Goal: Task Accomplishment & Management: Complete application form

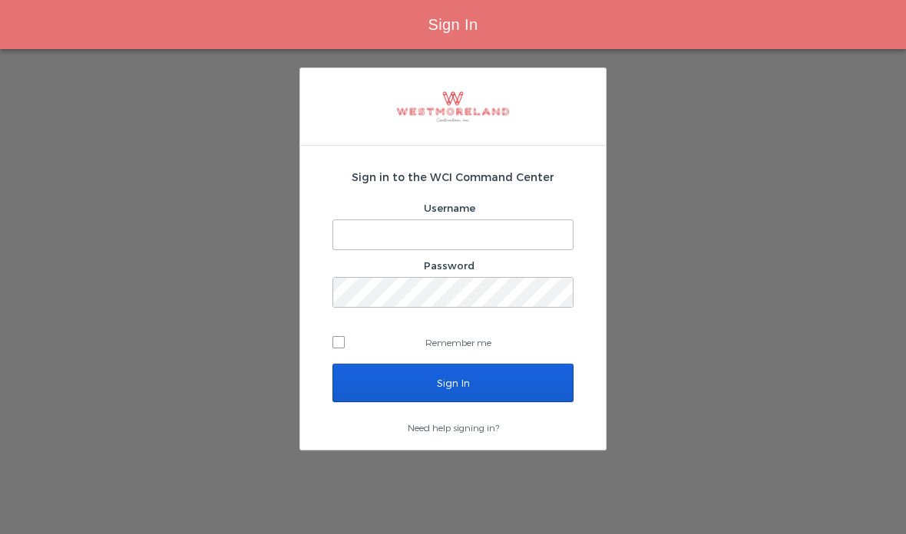
type input "[EMAIL_ADDRESS][PERSON_NAME][DOMAIN_NAME]"
click at [497, 378] on input "Sign In" at bounding box center [452, 383] width 241 height 38
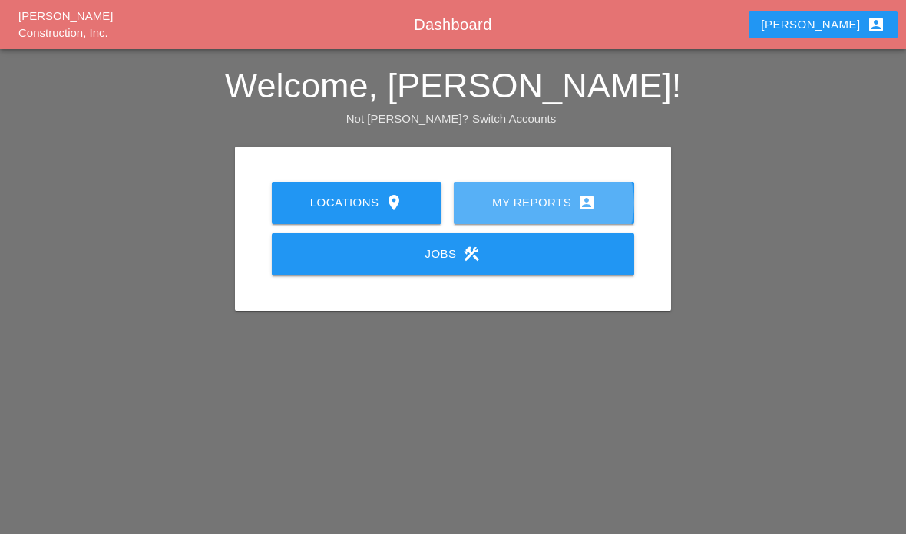
click at [548, 210] on div "My Reports account_box" at bounding box center [543, 202] width 131 height 18
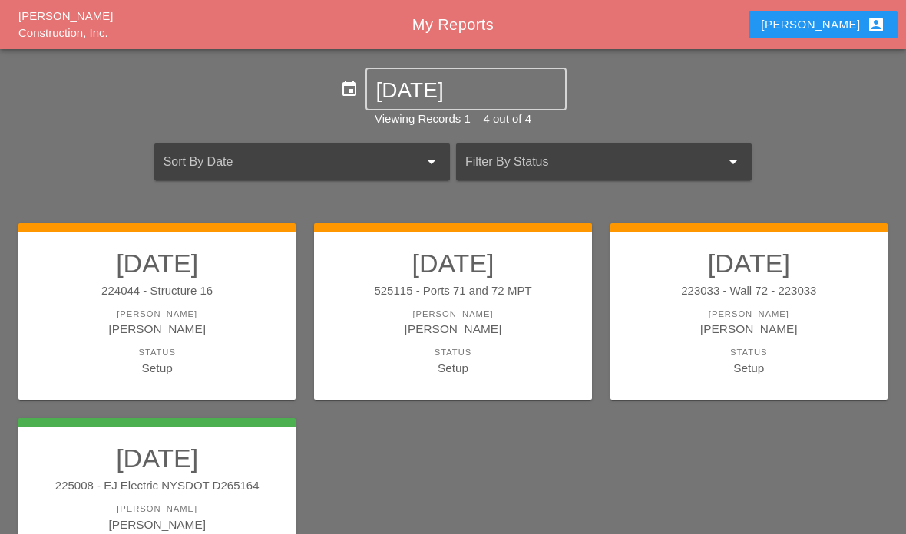
click at [511, 326] on div "[PERSON_NAME]" at bounding box center [452, 329] width 246 height 18
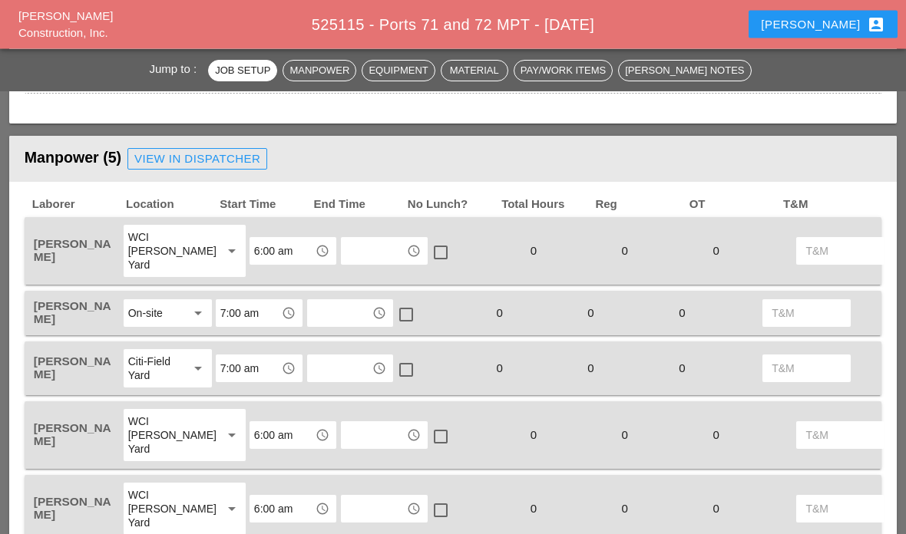
scroll to position [698, 0]
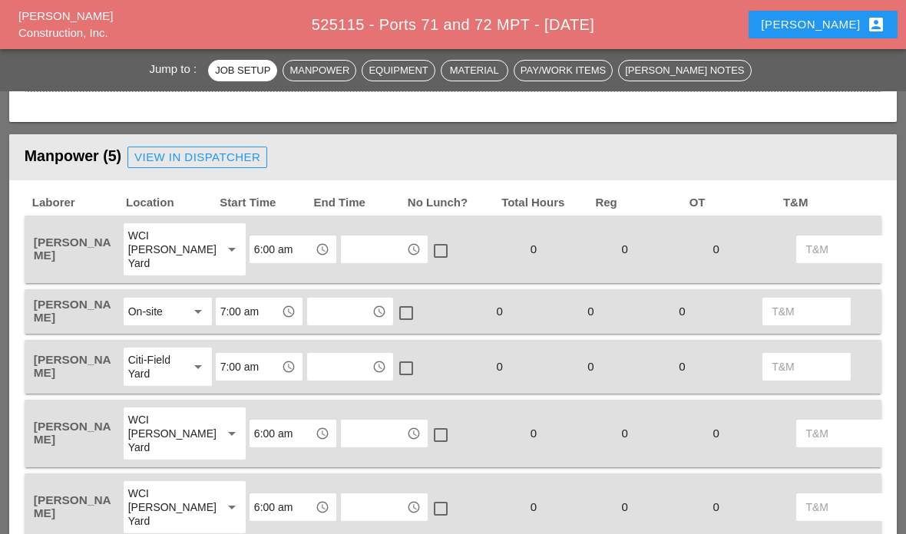
click at [346, 258] on input "text" at bounding box center [374, 249] width 56 height 25
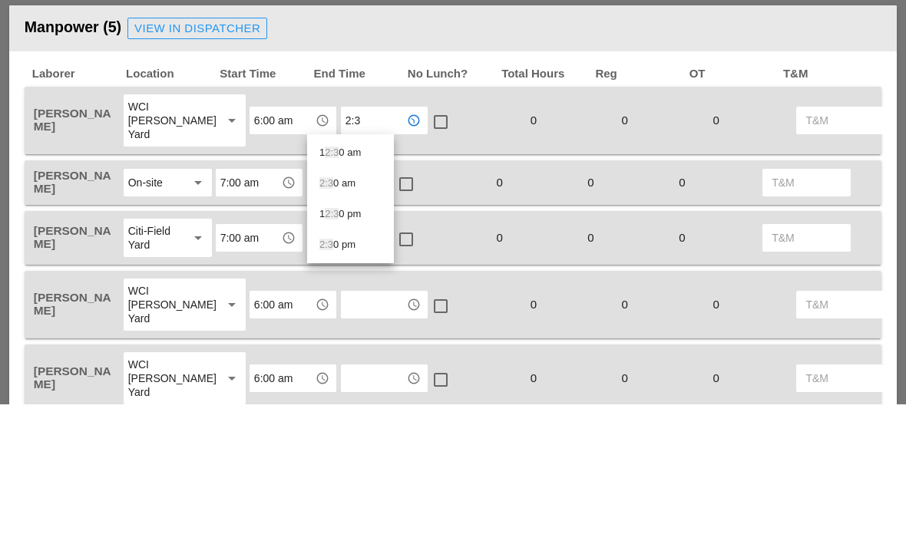
type input "2:30"
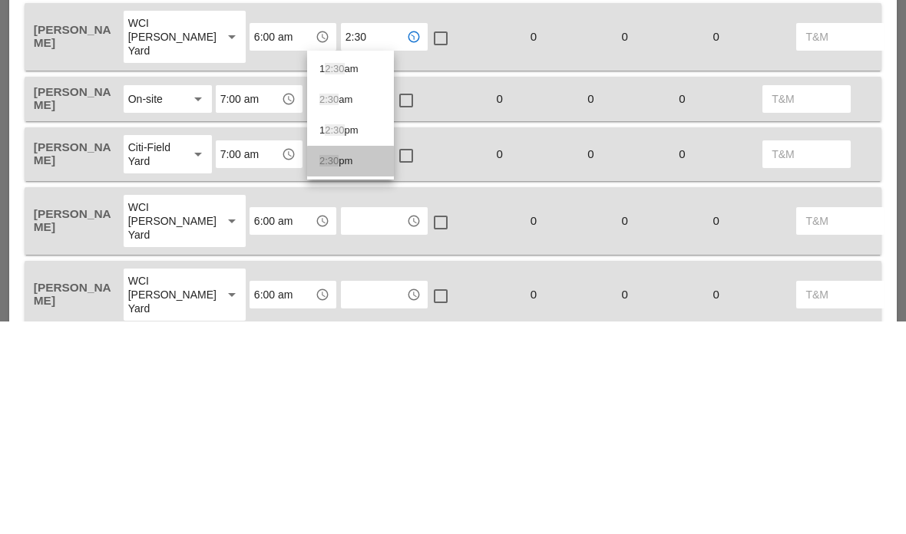
click at [356, 365] on div "2:30 pm" at bounding box center [350, 374] width 62 height 18
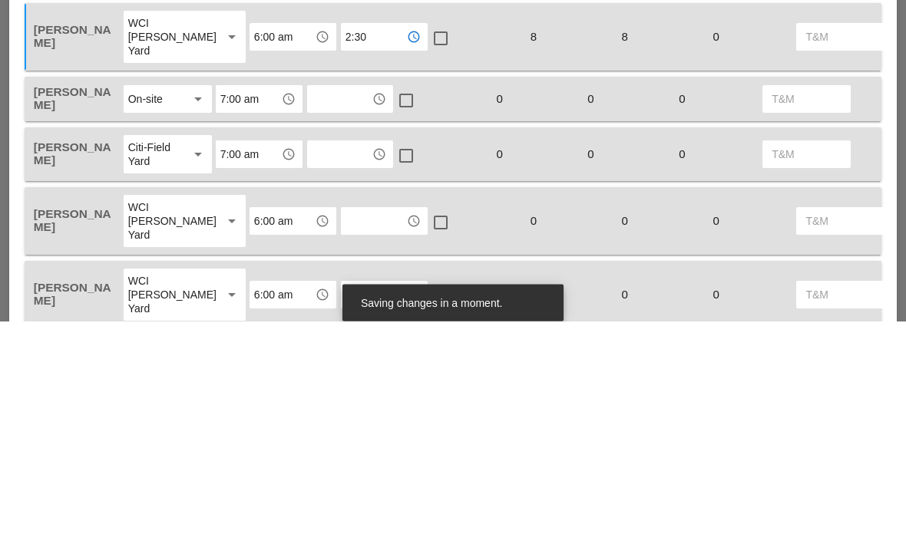
click at [351, 300] on input "text" at bounding box center [340, 312] width 56 height 25
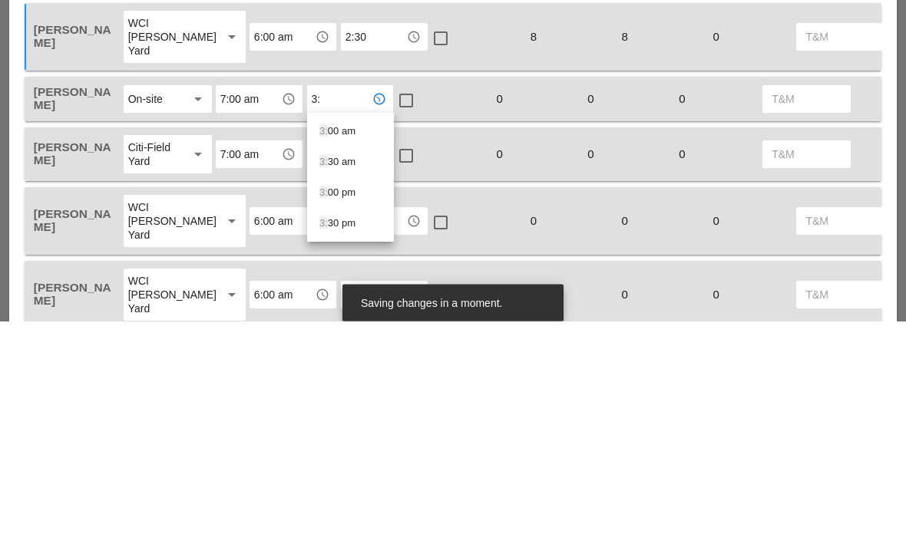
type input "3:3"
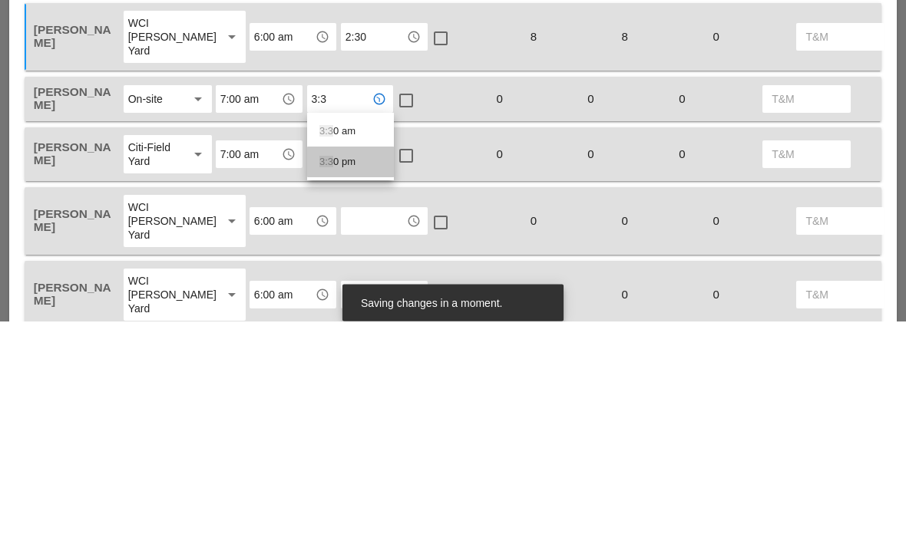
click at [356, 366] on div "3:3 0 pm" at bounding box center [350, 375] width 62 height 18
click at [349, 356] on input "text" at bounding box center [340, 368] width 56 height 25
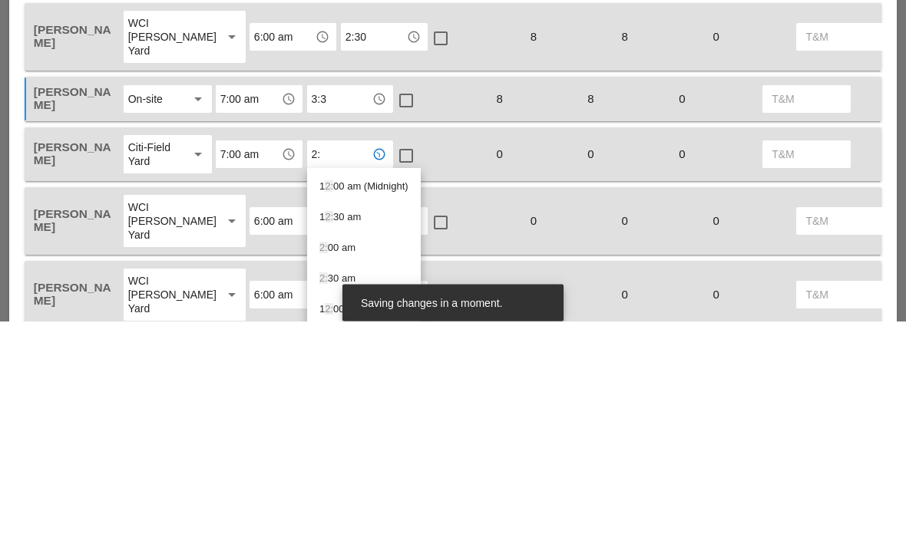
type input "2"
type input "9:0"
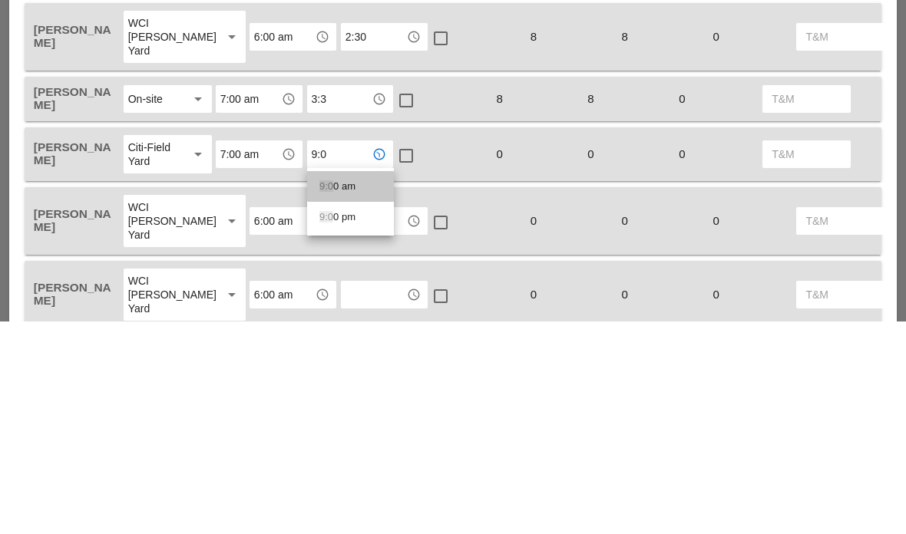
click at [353, 391] on div "9:0 0 am" at bounding box center [350, 400] width 62 height 18
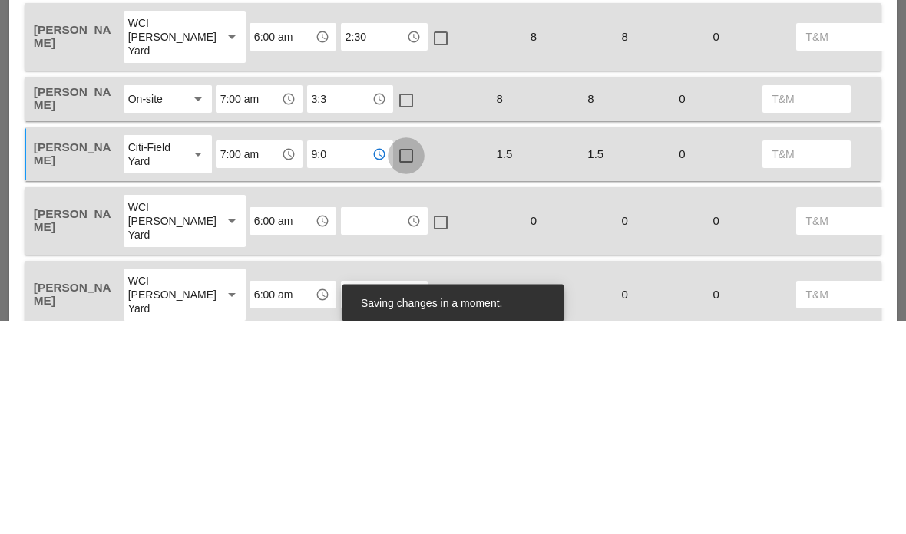
click at [405, 356] on div at bounding box center [406, 369] width 26 height 26
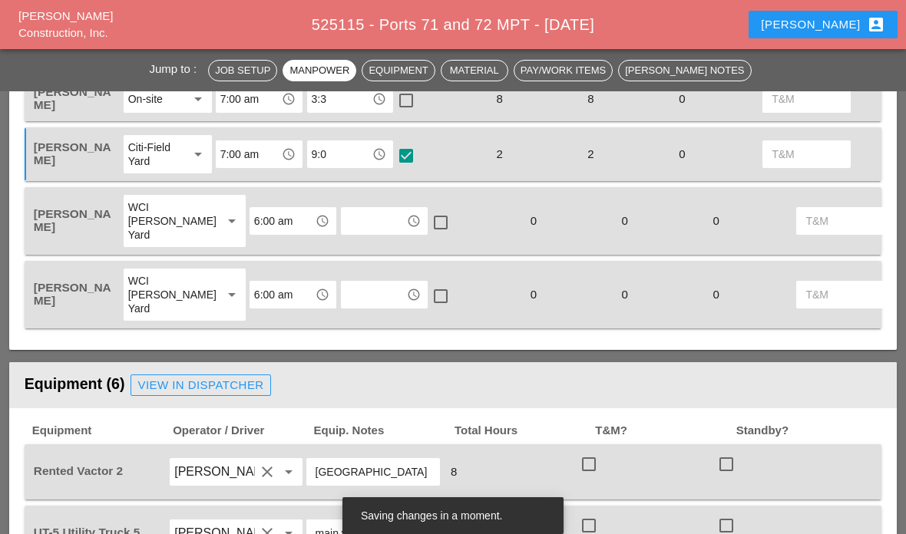
click at [351, 222] on input "text" at bounding box center [374, 221] width 56 height 25
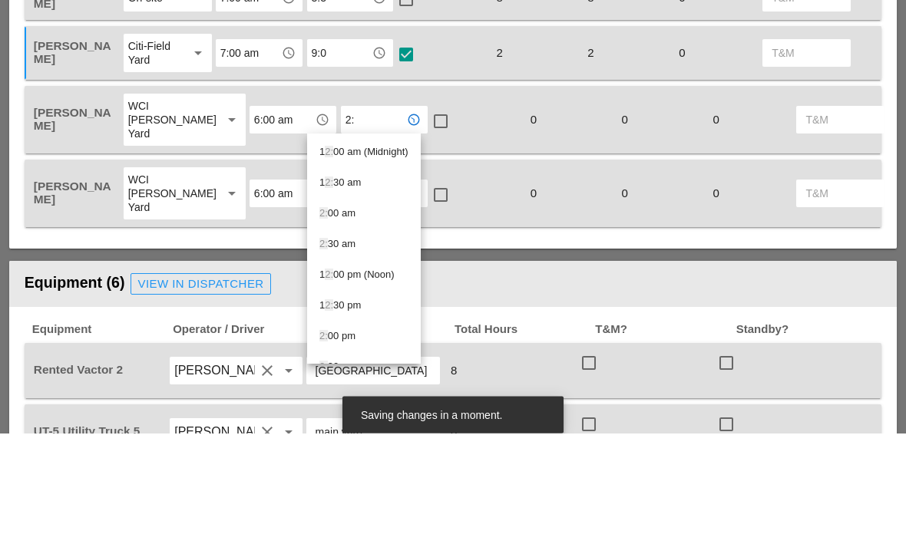
type input "2:3"
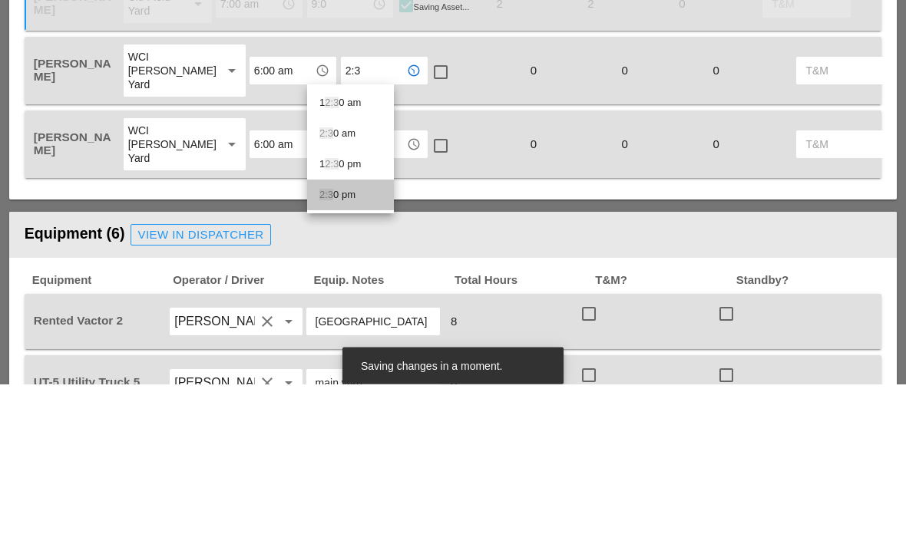
click at [349, 336] on div "2:3 0 pm" at bounding box center [350, 345] width 62 height 18
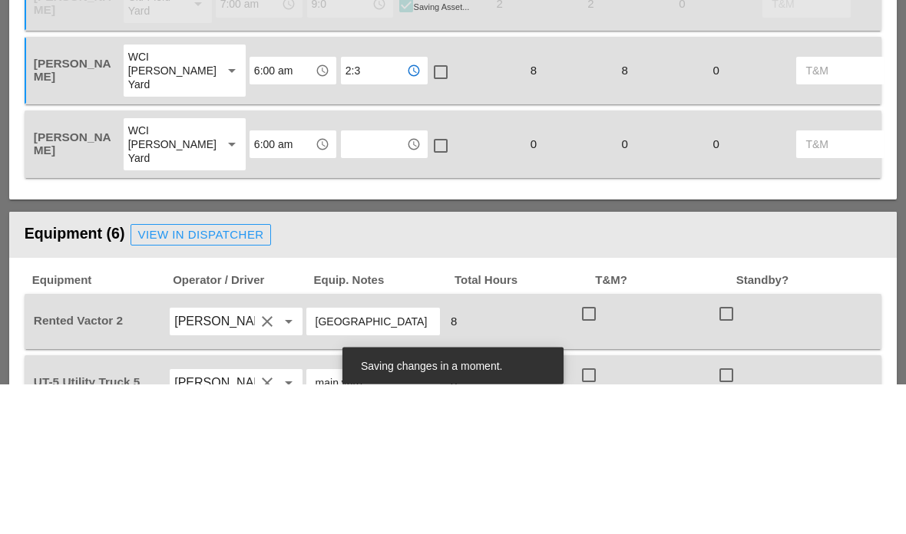
click at [347, 283] on input "text" at bounding box center [374, 295] width 56 height 25
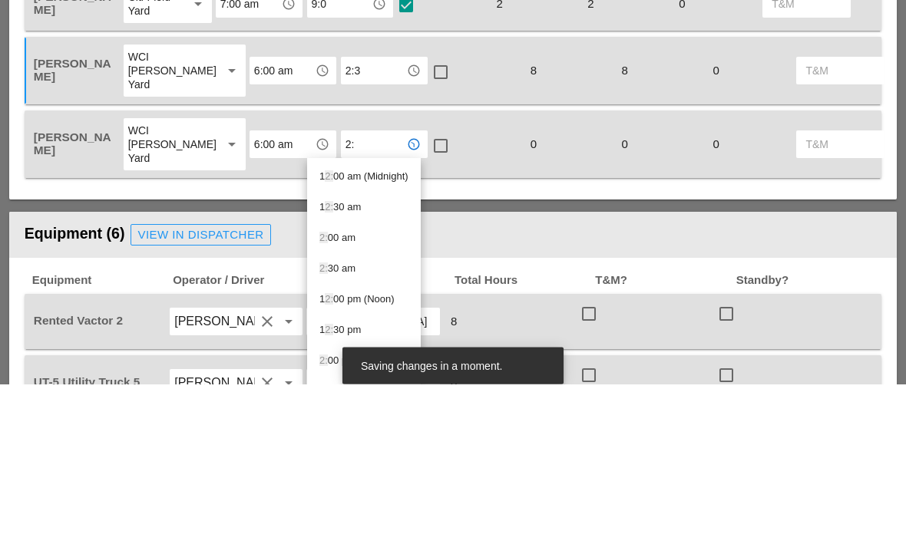
type input "2:3"
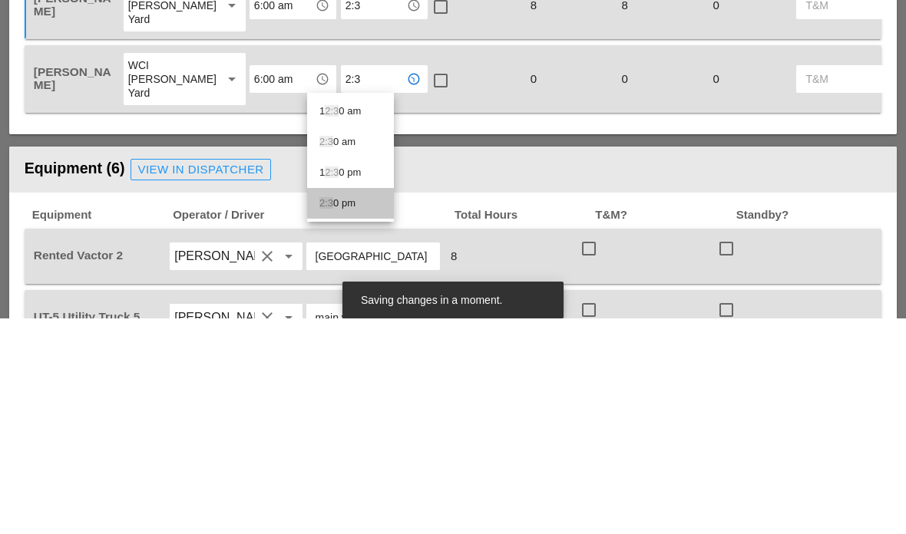
click at [353, 410] on div "2:3 0 pm" at bounding box center [350, 419] width 62 height 18
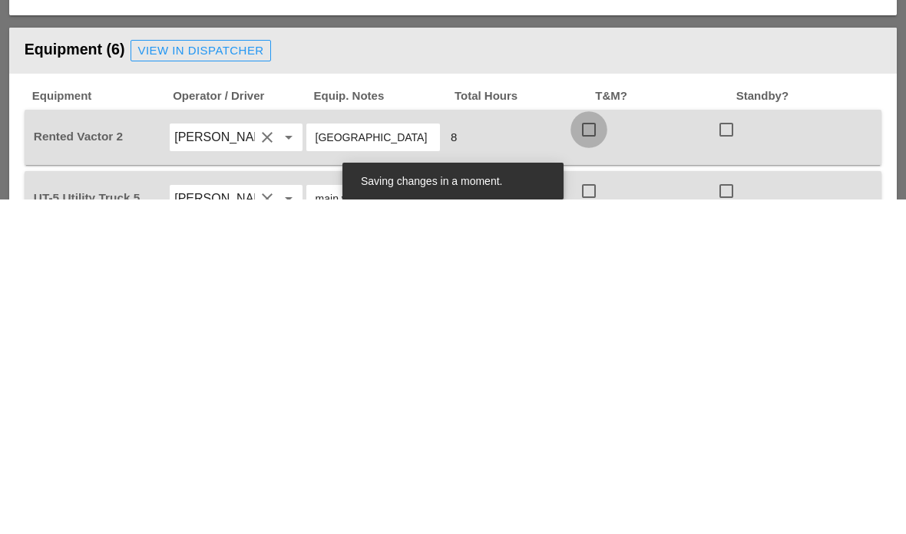
click at [580, 451] on div at bounding box center [589, 464] width 26 height 26
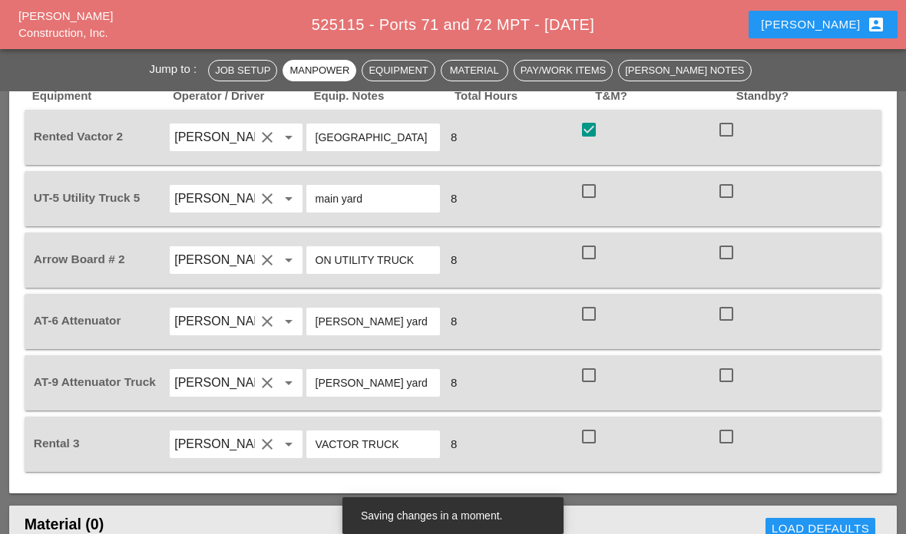
click at [595, 180] on div at bounding box center [589, 191] width 26 height 26
click at [588, 242] on div at bounding box center [589, 253] width 26 height 26
click at [591, 302] on div at bounding box center [589, 314] width 26 height 26
click at [590, 367] on div at bounding box center [589, 375] width 26 height 26
click at [594, 431] on div at bounding box center [589, 437] width 26 height 26
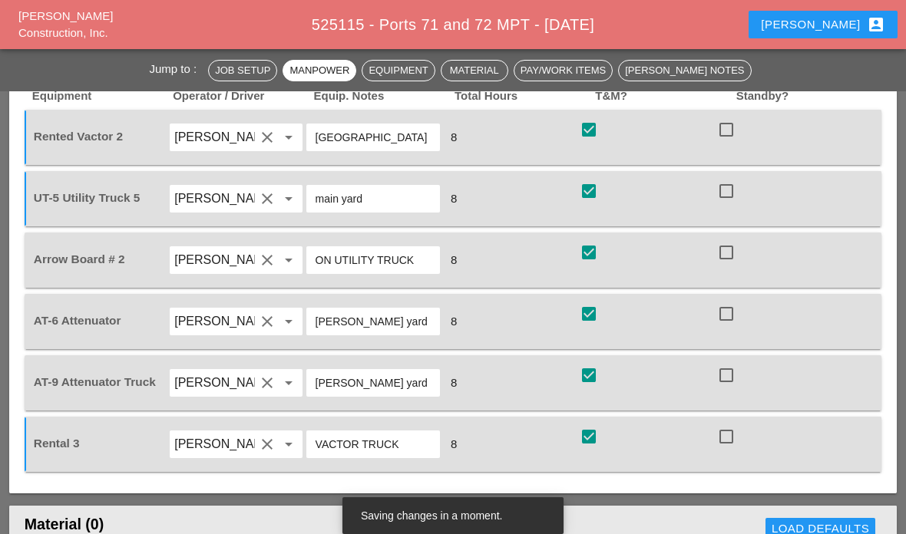
click at [575, 239] on div "8" at bounding box center [510, 260] width 137 height 43
click at [577, 252] on div at bounding box center [589, 253] width 26 height 26
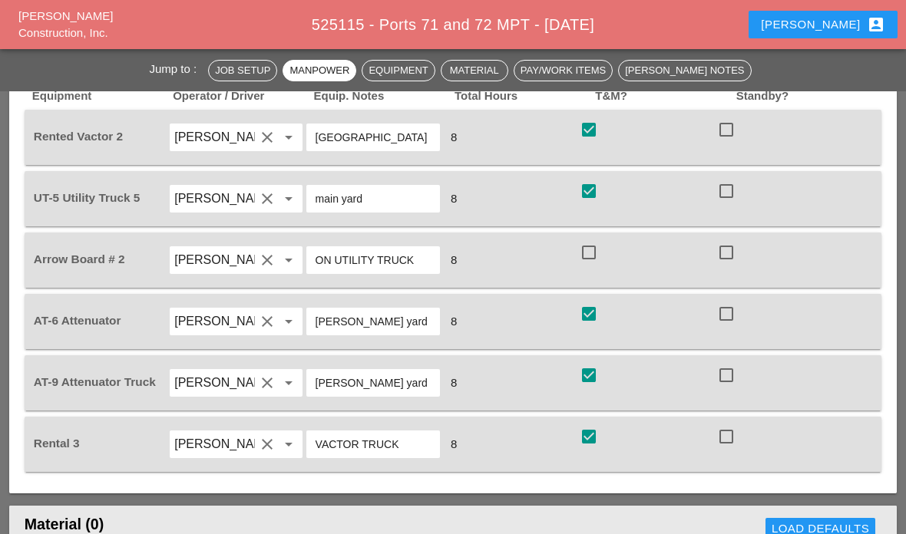
click at [579, 445] on div "check_box check" at bounding box center [646, 444] width 137 height 43
click at [587, 434] on div at bounding box center [589, 437] width 26 height 26
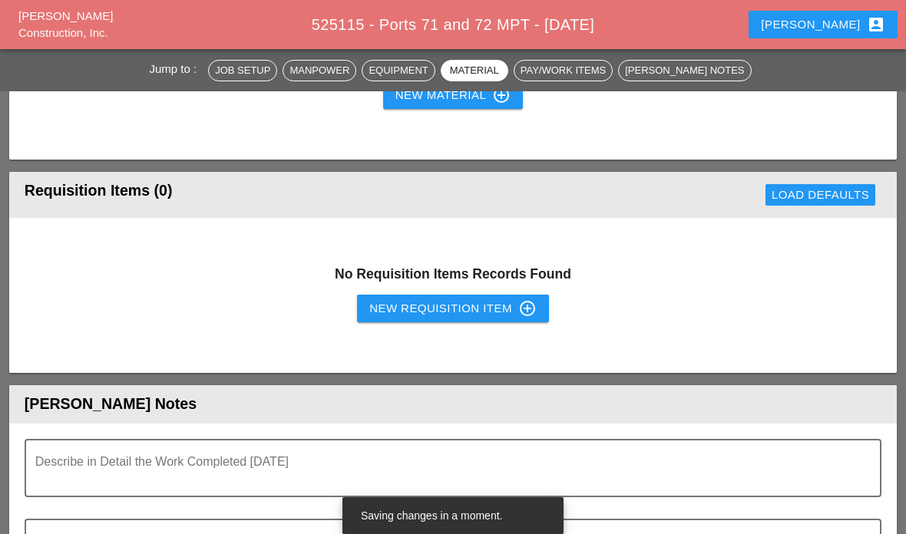
scroll to position [1884, 0]
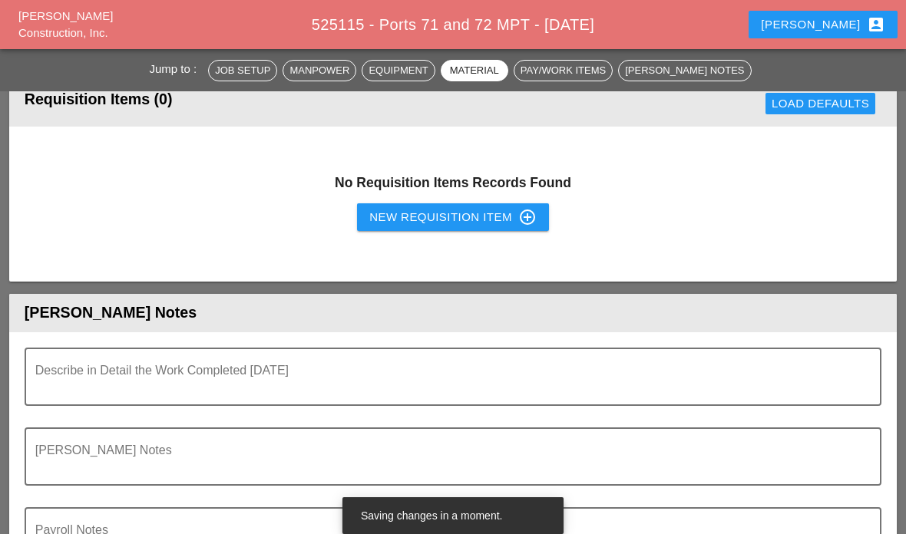
click at [518, 373] on textarea "Describe in Detail the Work Completed Today" at bounding box center [446, 386] width 823 height 37
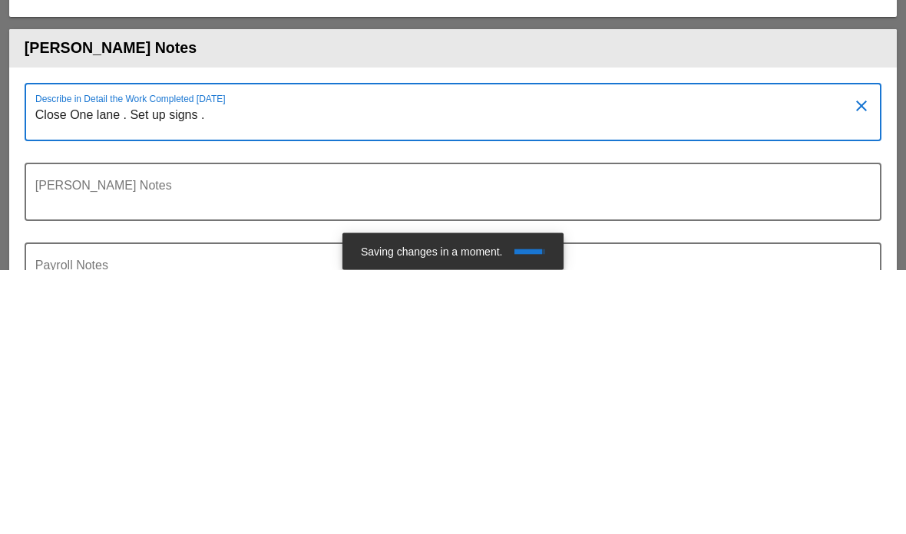
click at [118, 368] on textarea "Close One lane . Set up signs ." at bounding box center [446, 386] width 823 height 37
click at [129, 368] on textarea "Set up signs ." at bounding box center [446, 386] width 823 height 37
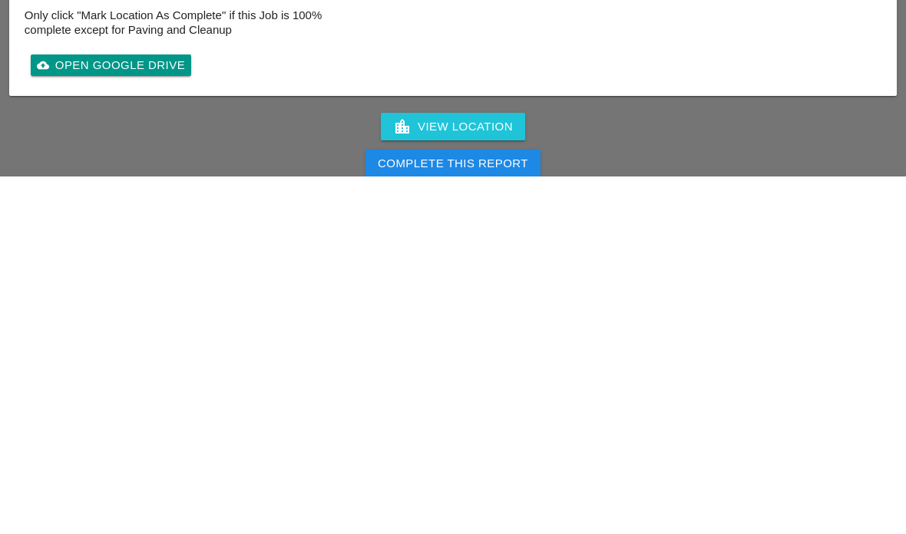
scroll to position [2284, 0]
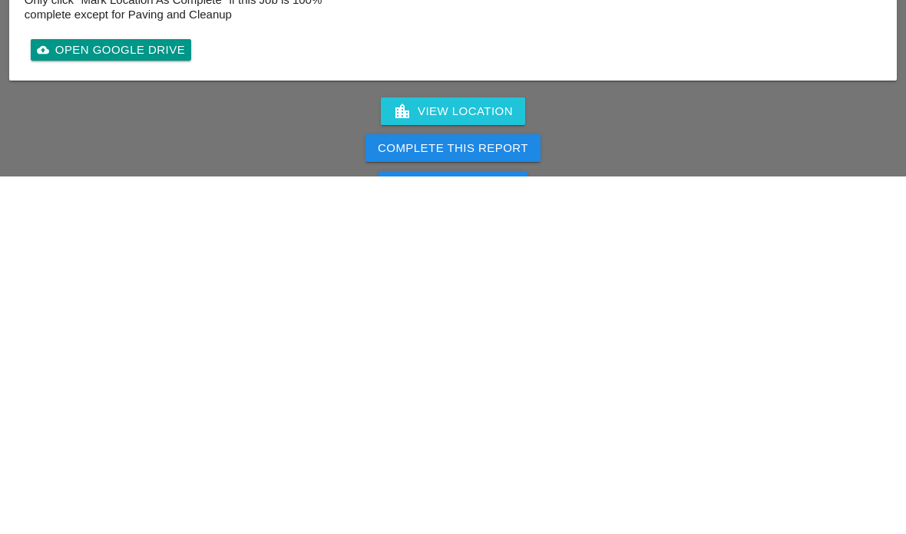
type textarea "Set up signs . Close one lane. Open manhole. Clean manhole by washing it out . …"
click at [481, 498] on div "Complete This Report" at bounding box center [453, 507] width 150 height 18
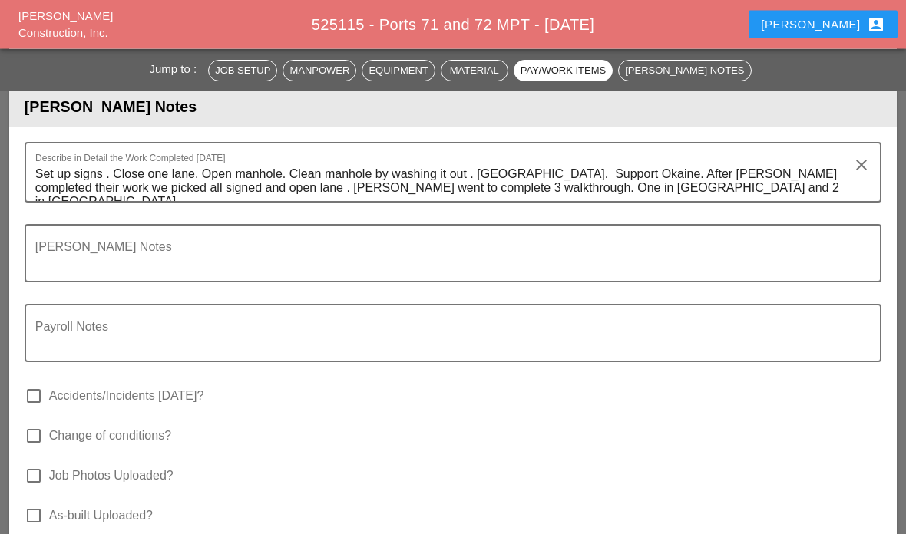
scroll to position [2148, 0]
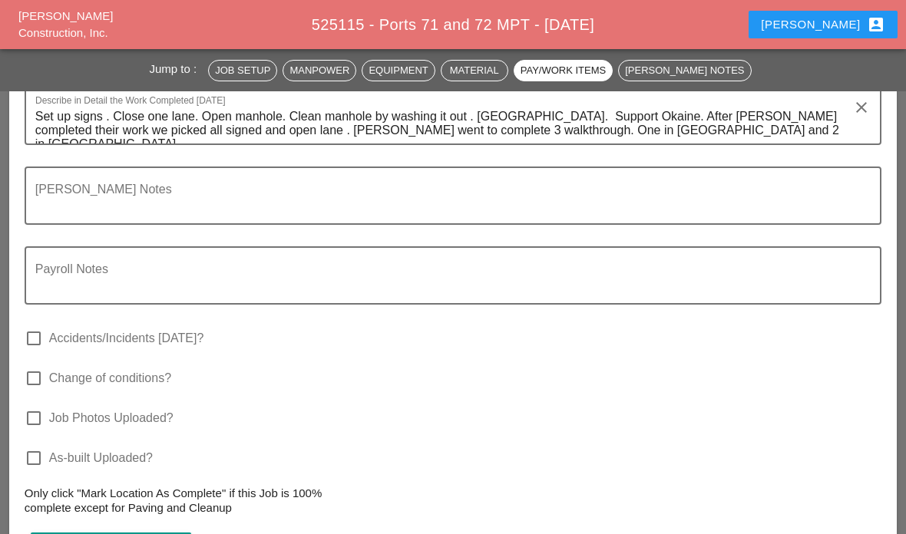
click at [492, 205] on textarea "Foreman's Notes" at bounding box center [446, 205] width 823 height 37
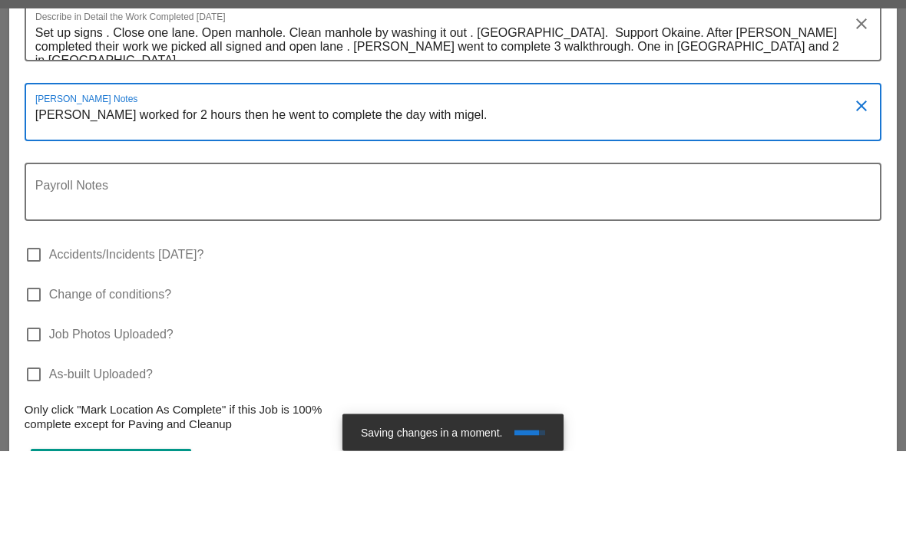
type textarea "Nick worked for 2 hours then he went to complete the day with migel."
click at [329, 248] on div "Payroll Notes" at bounding box center [446, 275] width 823 height 55
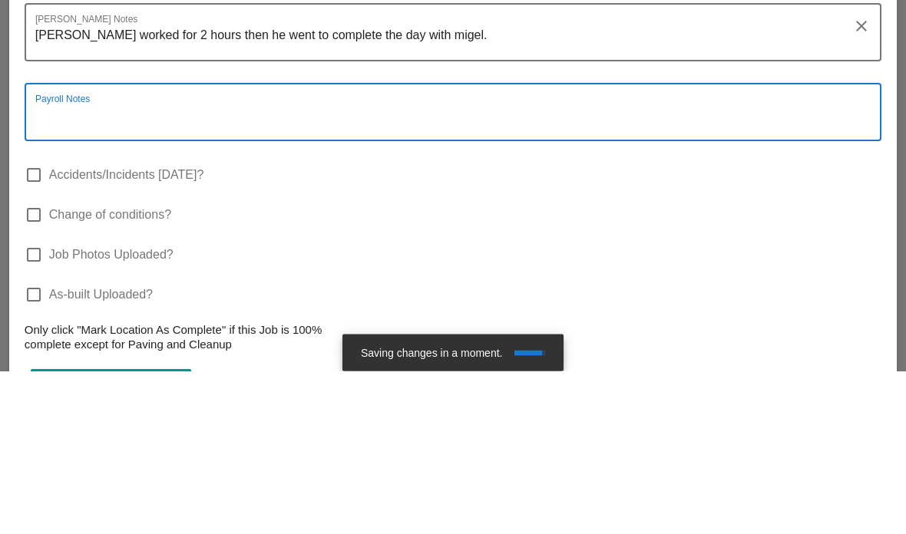
click at [470, 366] on div "check_box_outline_blank Change of conditions?" at bounding box center [453, 386] width 857 height 40
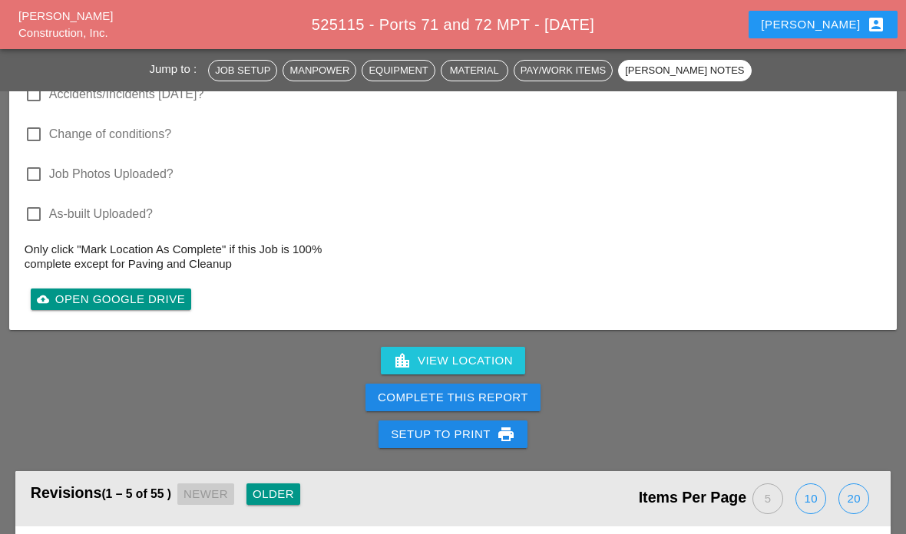
scroll to position [2564, 0]
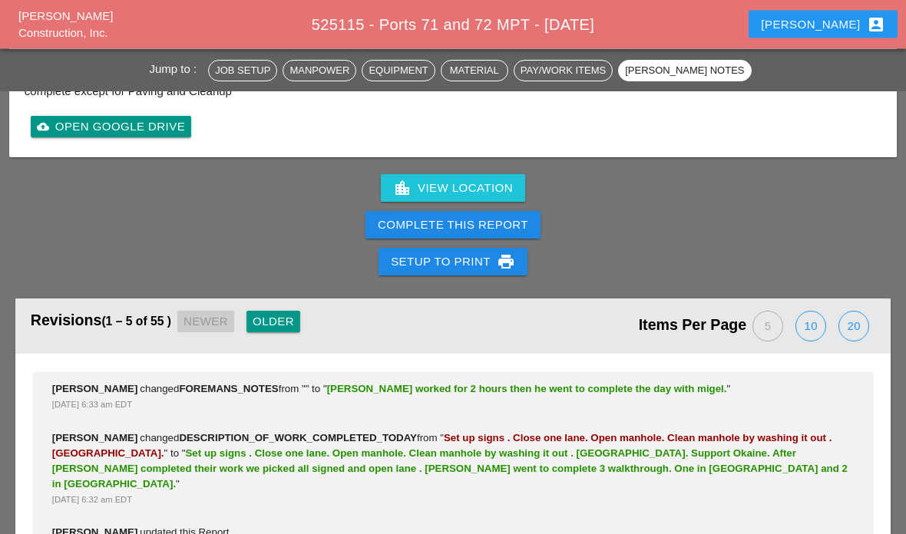
click at [486, 217] on div "Complete This Report" at bounding box center [453, 226] width 150 height 18
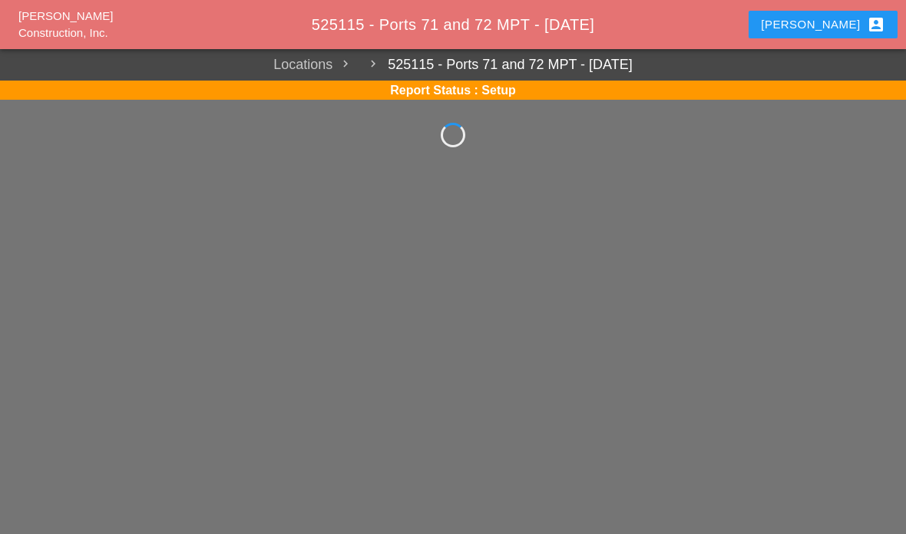
scroll to position [61, 0]
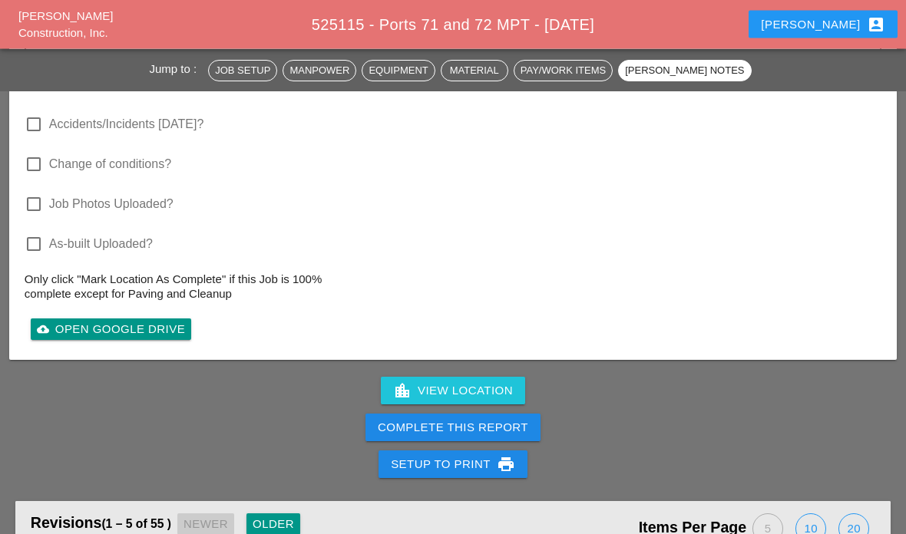
click at [432, 435] on button "Complete This Report" at bounding box center [452, 429] width 175 height 28
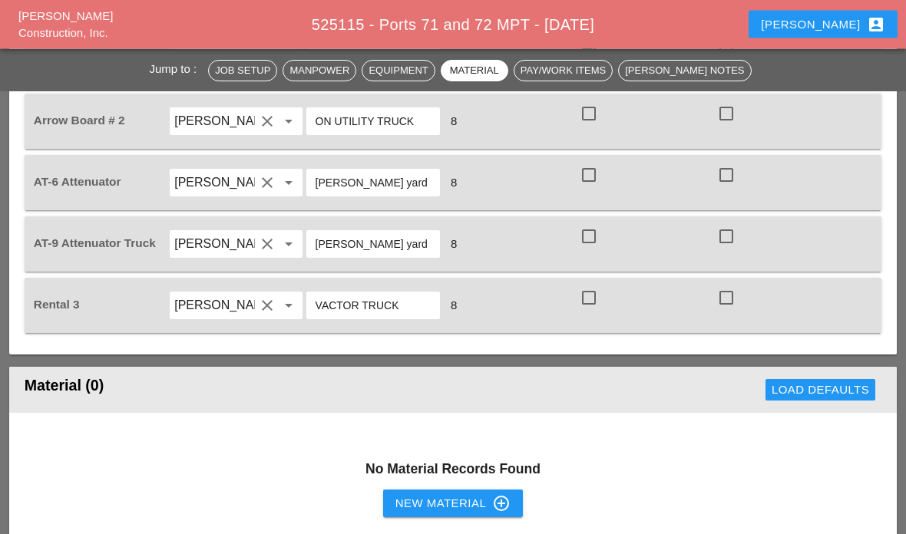
scroll to position [0, 0]
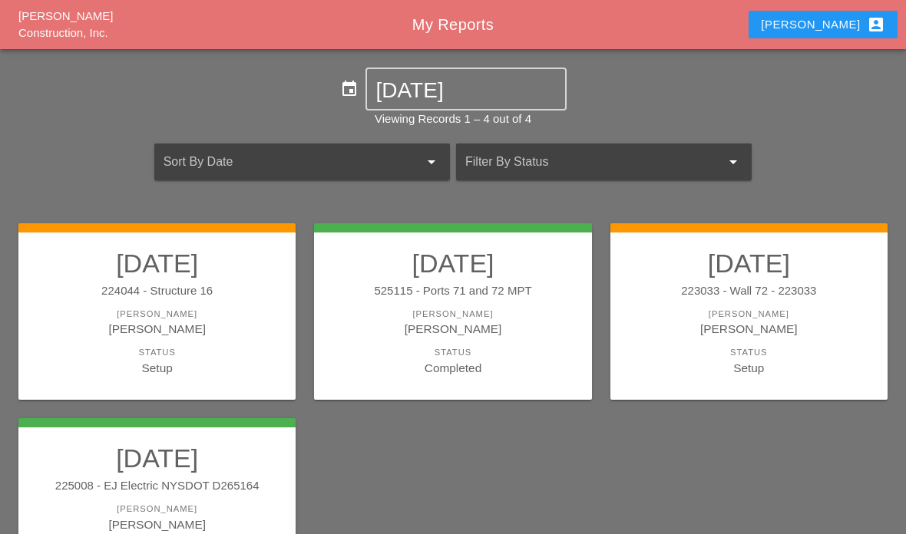
click at [716, 367] on div "Setup" at bounding box center [749, 368] width 246 height 18
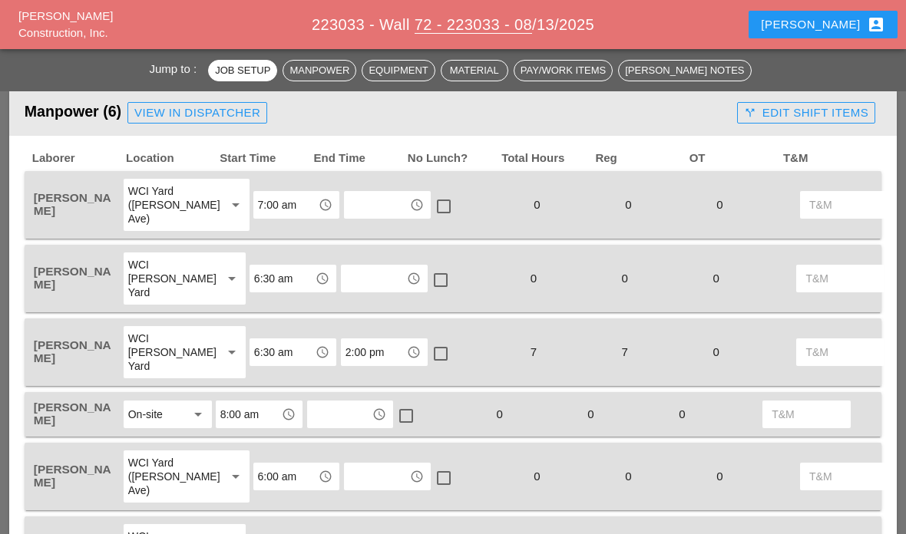
scroll to position [928, 0]
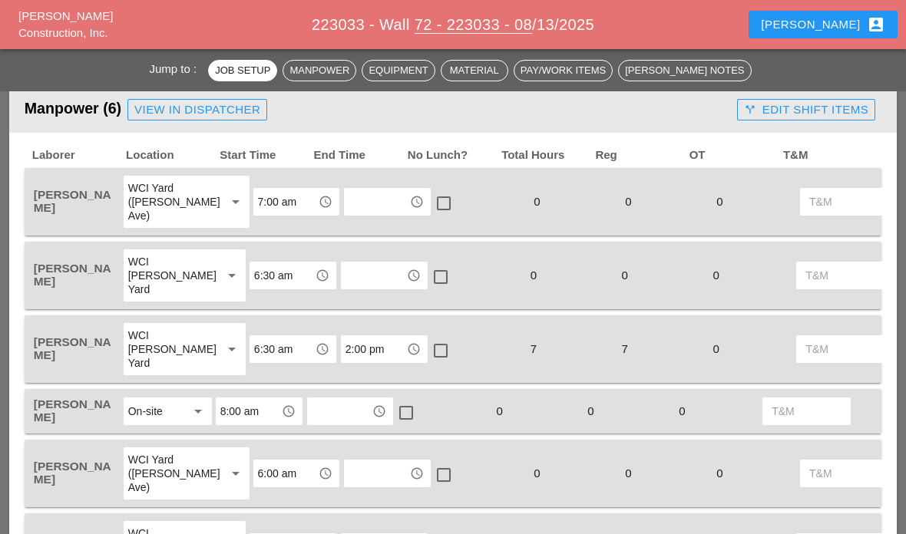
click at [359, 212] on input "text" at bounding box center [377, 202] width 56 height 25
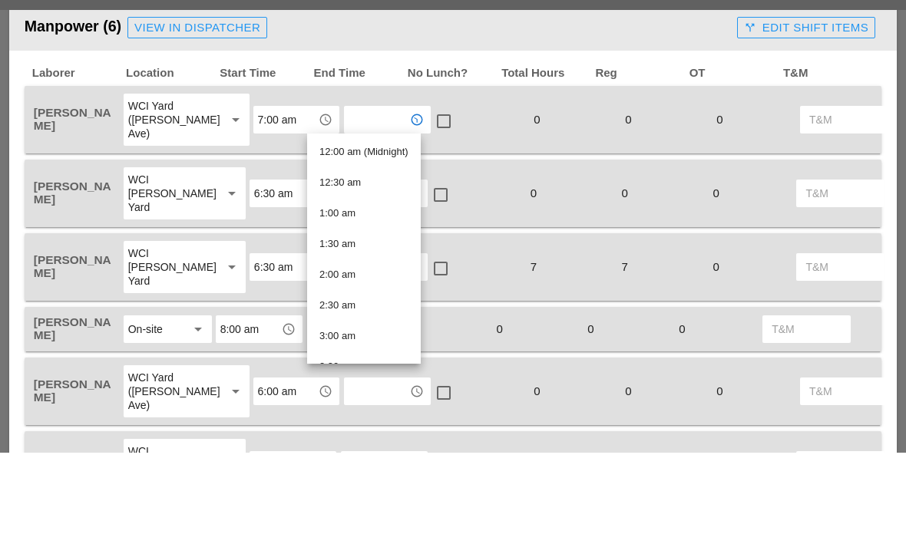
type input "4"
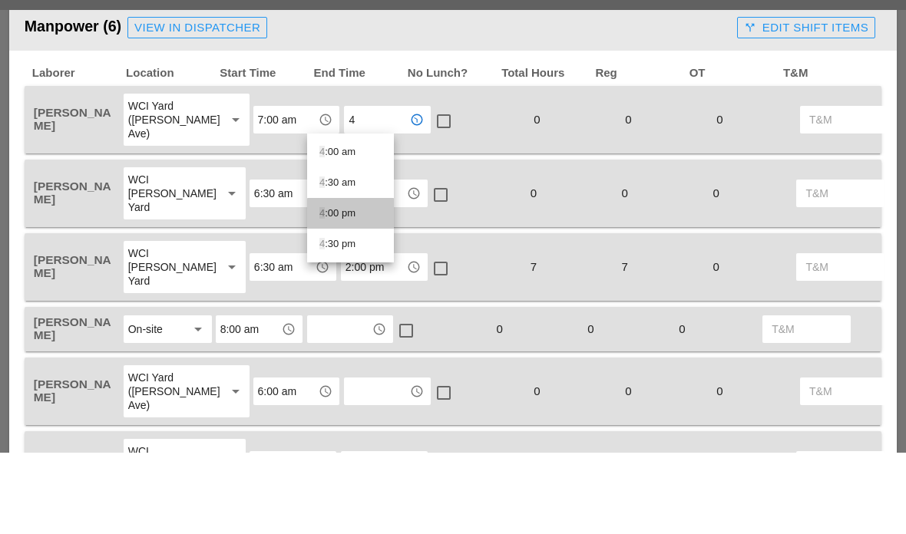
click at [349, 286] on div "4 :00 pm" at bounding box center [350, 295] width 62 height 18
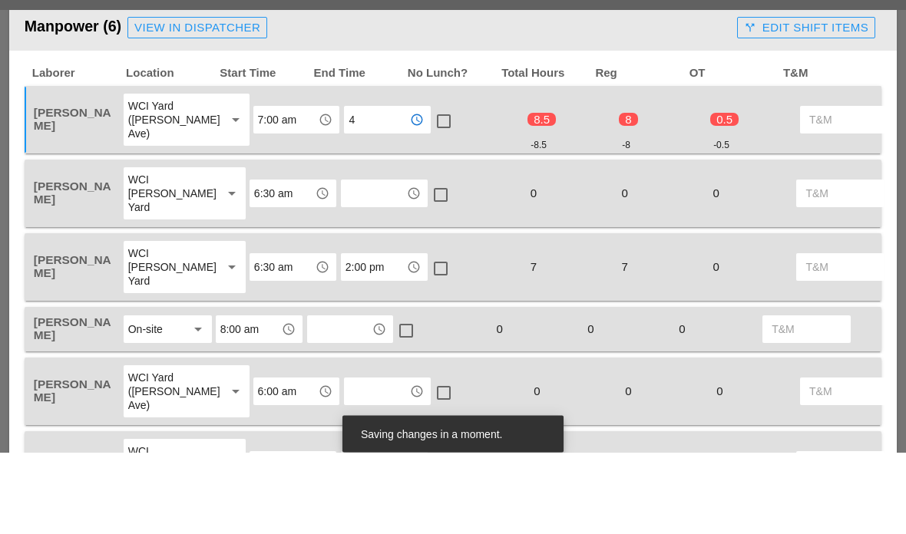
click at [366, 263] on input "text" at bounding box center [374, 275] width 56 height 25
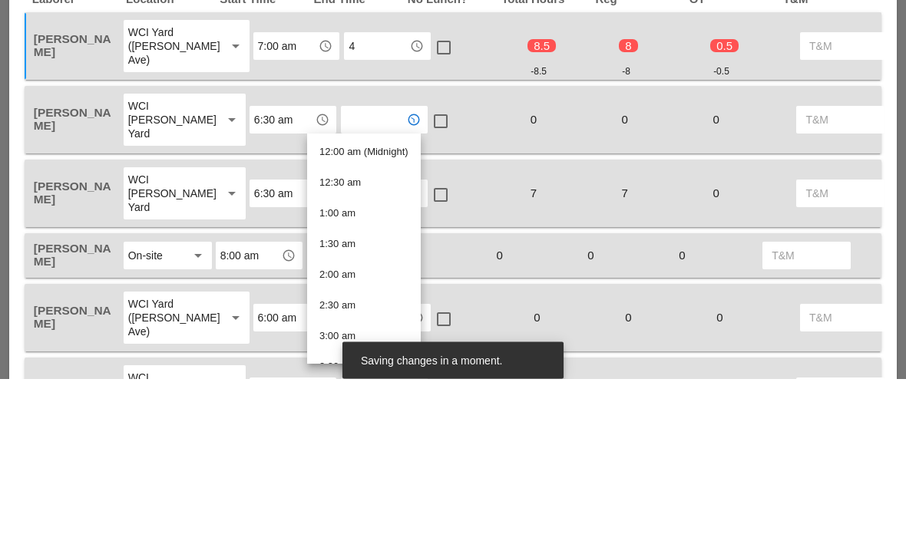
type input "4"
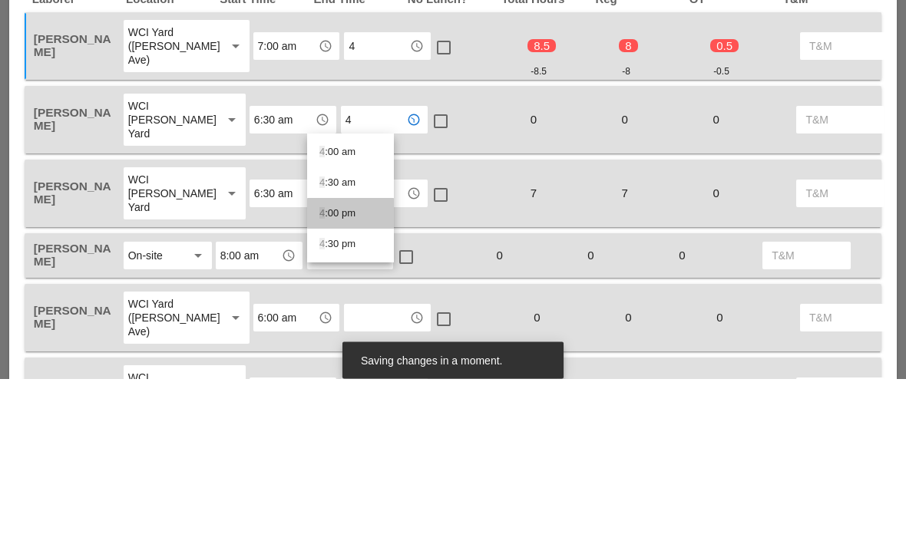
click at [355, 360] on div "4 :00 pm" at bounding box center [350, 369] width 62 height 18
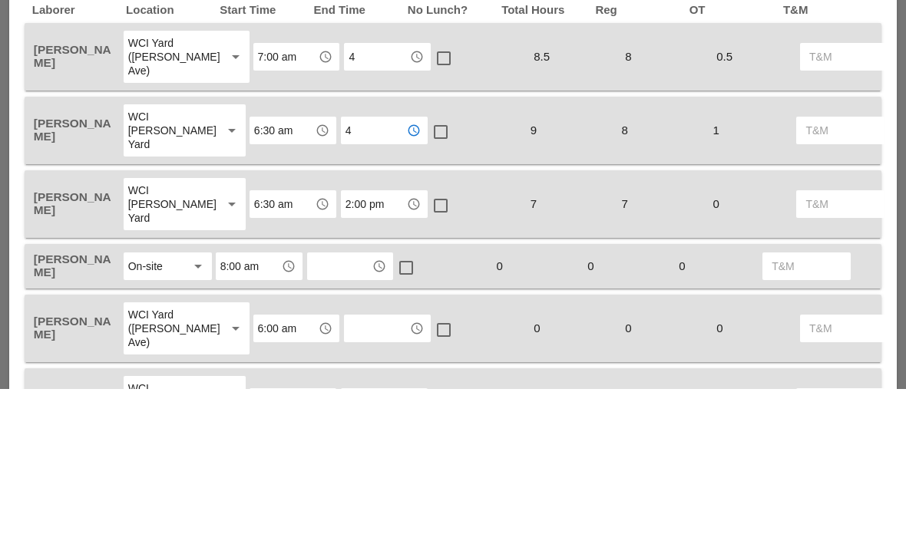
click at [349, 190] on input "4" at bounding box center [377, 202] width 56 height 25
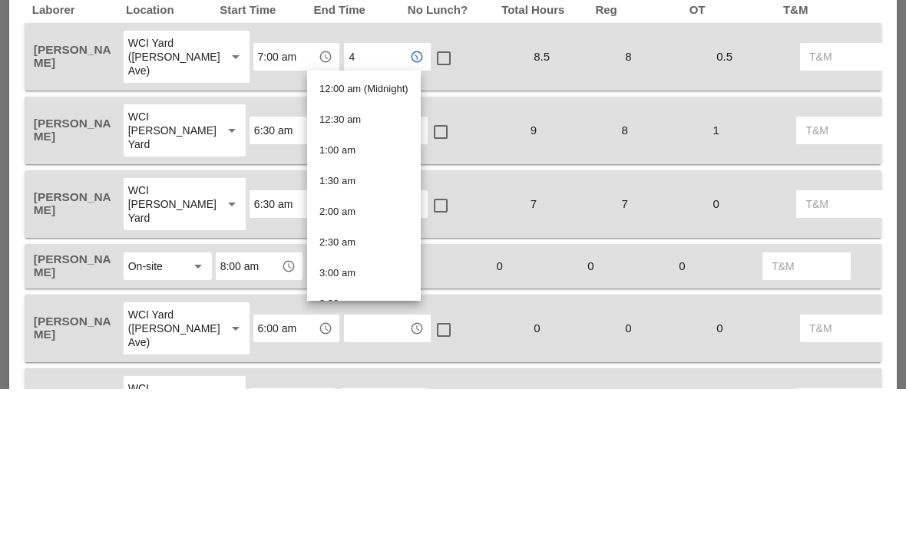
type input "4:00 pm"
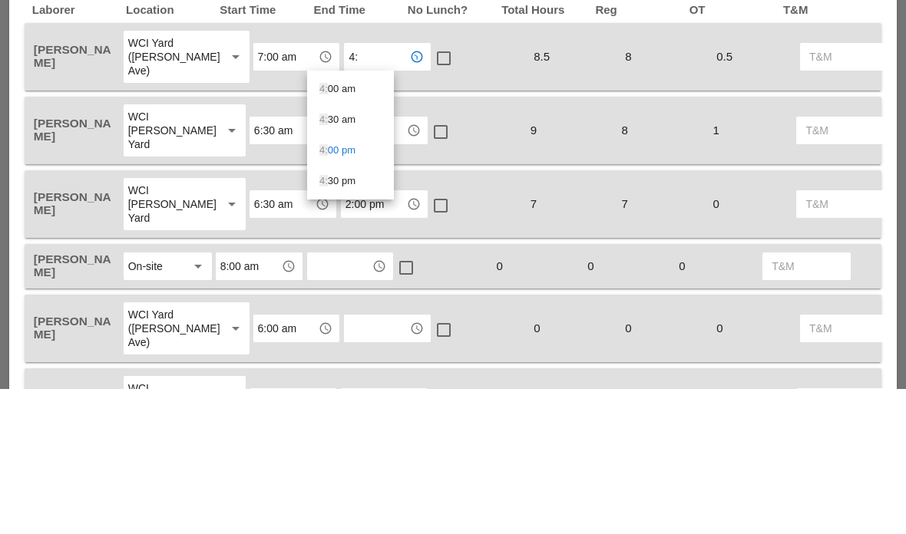
type input "4:3"
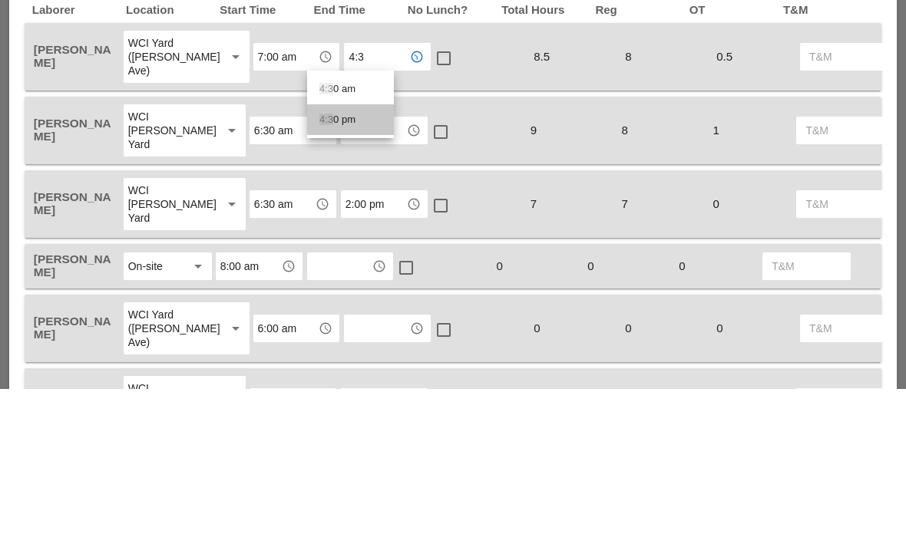
click at [363, 256] on div "4:3 0 pm" at bounding box center [350, 265] width 62 height 18
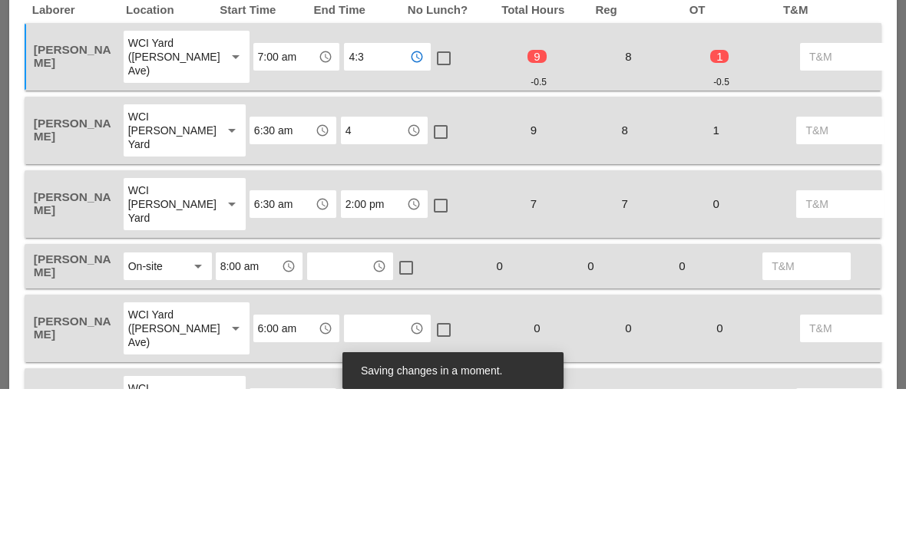
click at [407, 269] on icon "access_time" at bounding box center [414, 276] width 14 height 14
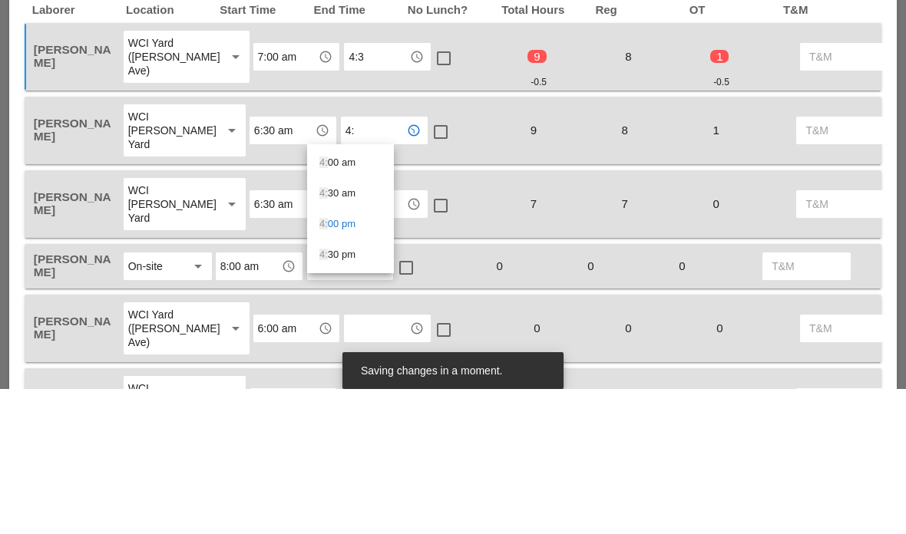
type input "4:3"
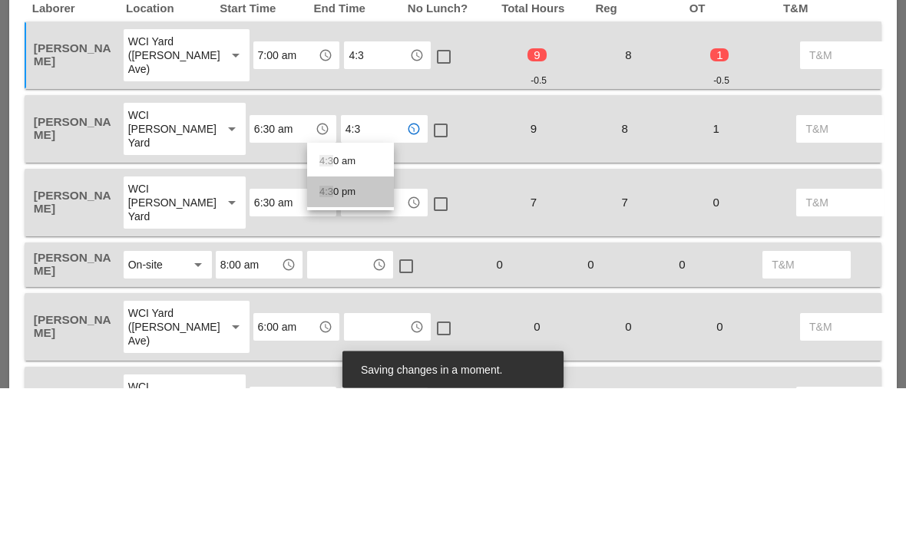
click at [354, 323] on div "4:3 0 pm" at bounding box center [350, 338] width 62 height 31
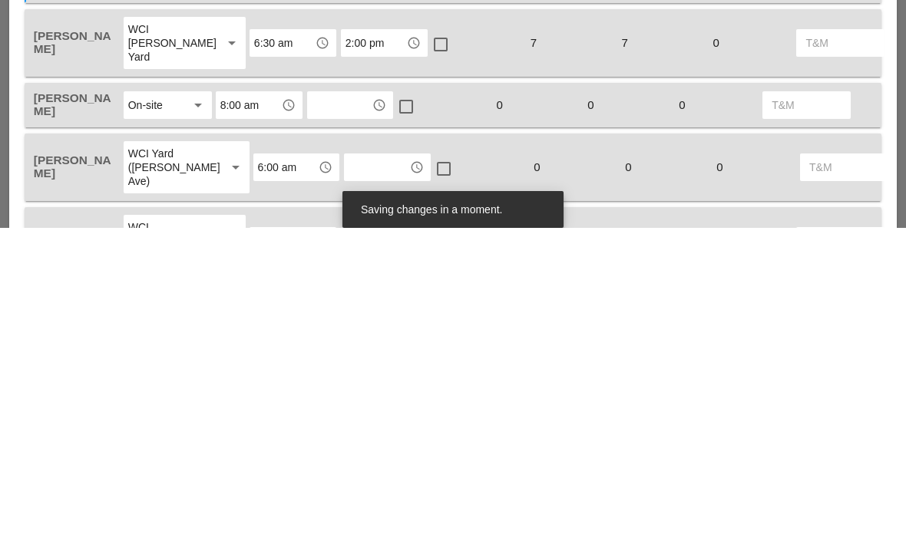
click at [335, 399] on input "text" at bounding box center [340, 411] width 56 height 25
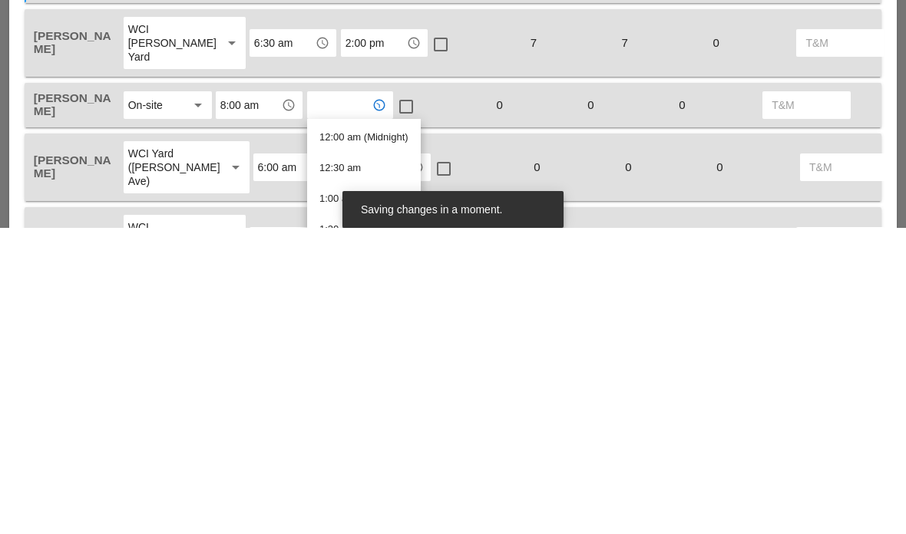
type input "3"
type input "4:3"
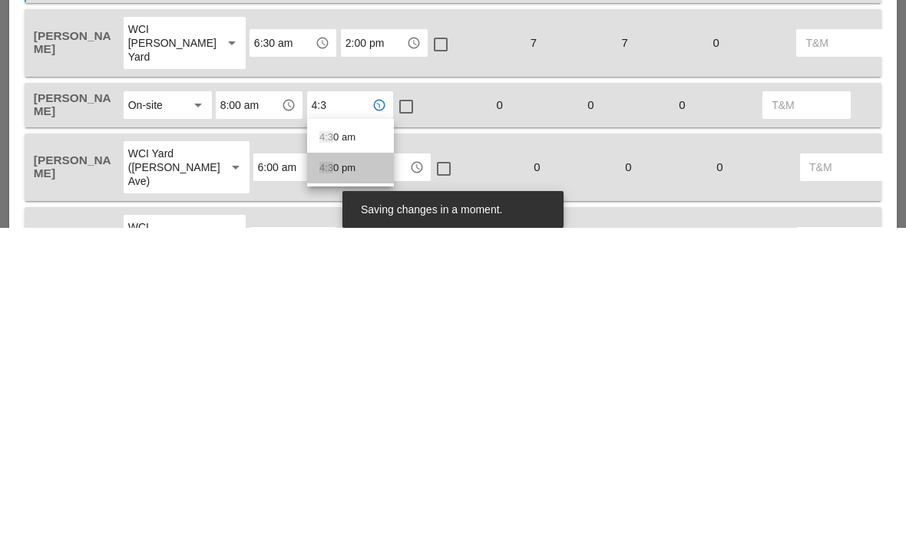
click at [354, 465] on div "4:3 0 pm" at bounding box center [350, 474] width 62 height 18
click at [351, 461] on input "text" at bounding box center [377, 473] width 56 height 25
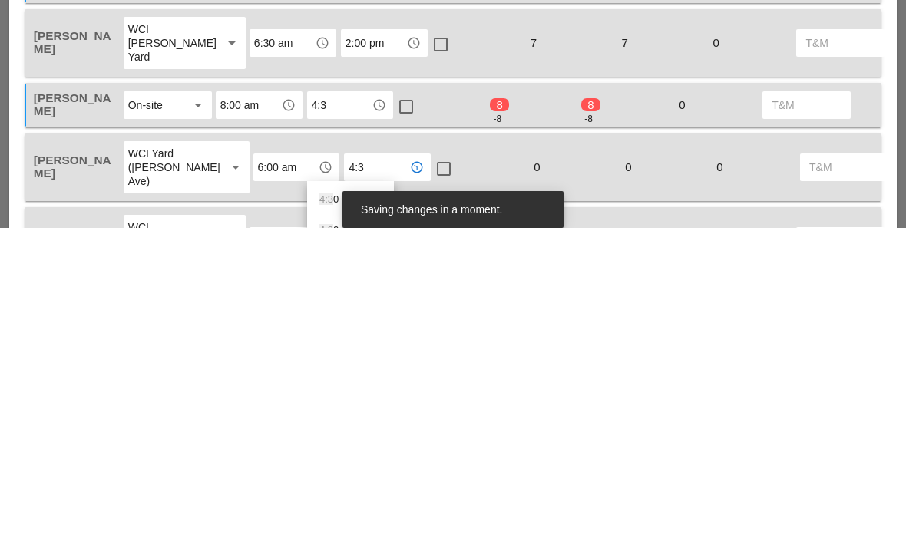
type input "4:30"
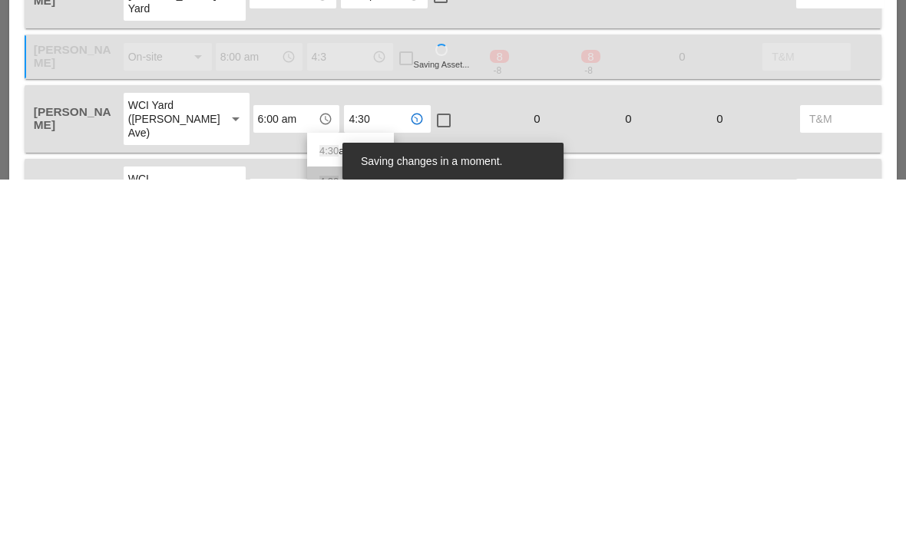
click at [369, 528] on div "4:30 pm" at bounding box center [350, 537] width 62 height 18
type input "4:30"
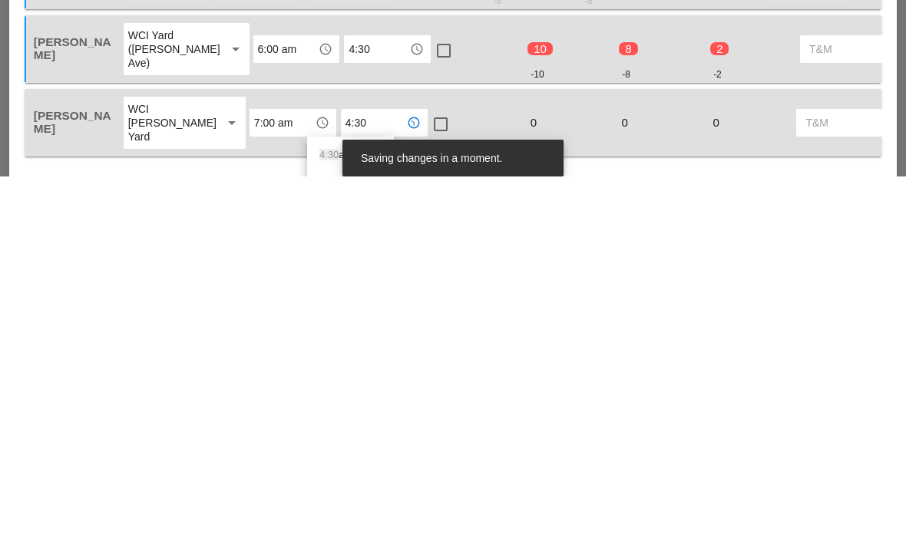
scroll to position [994, 0]
click at [349, 534] on div "4:30 pm" at bounding box center [350, 543] width 62 height 18
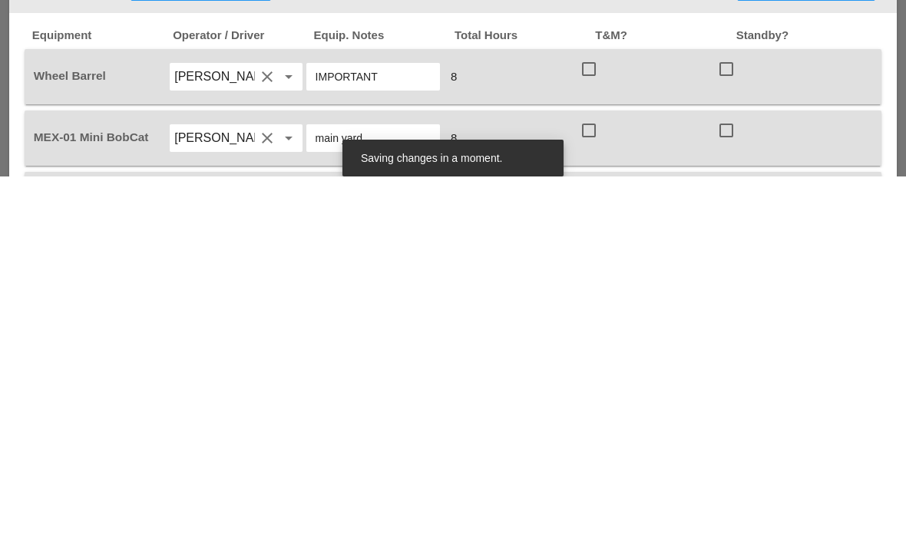
scroll to position [1227, 0]
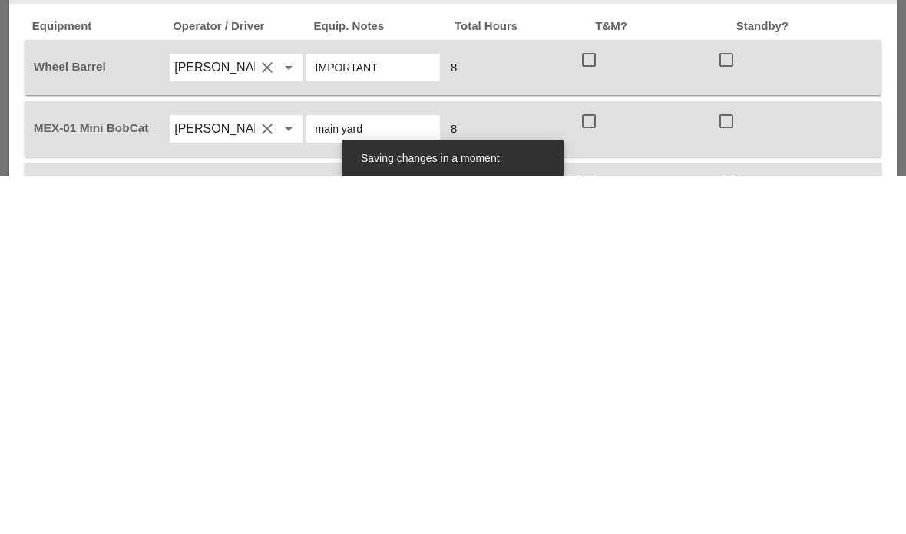
click at [593, 405] on div at bounding box center [589, 418] width 26 height 26
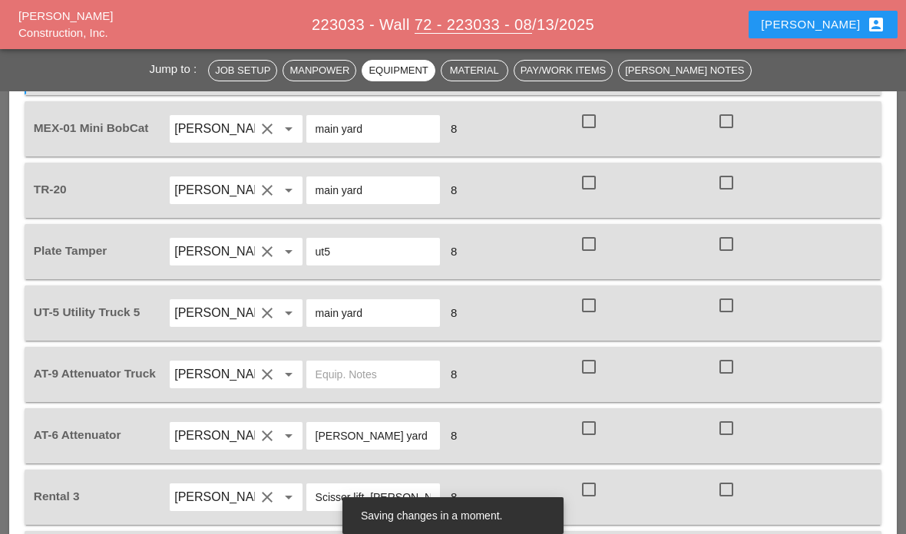
click at [597, 119] on div at bounding box center [589, 121] width 26 height 26
click at [596, 182] on div at bounding box center [589, 183] width 26 height 26
click at [590, 246] on div at bounding box center [589, 244] width 26 height 26
click at [593, 313] on div at bounding box center [589, 306] width 26 height 26
click at [585, 375] on div at bounding box center [589, 367] width 26 height 26
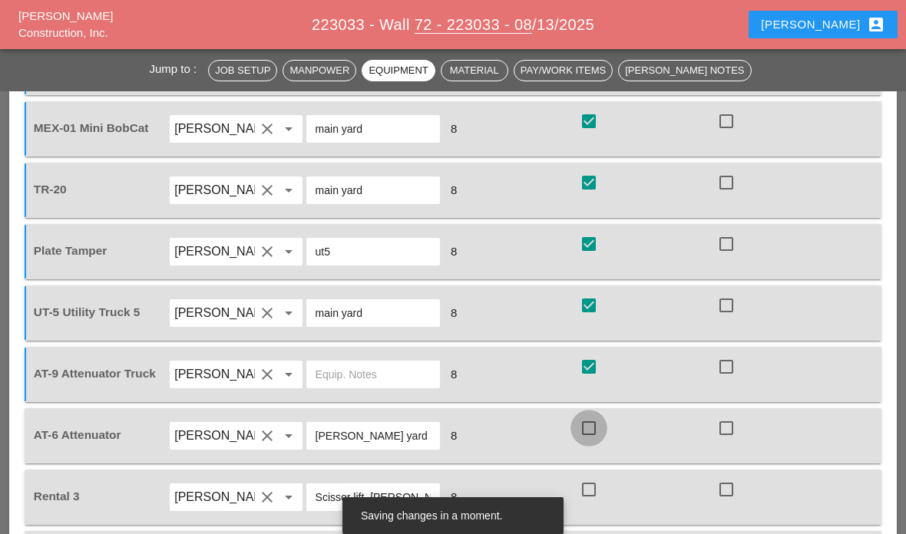
click at [582, 428] on div at bounding box center [589, 428] width 26 height 26
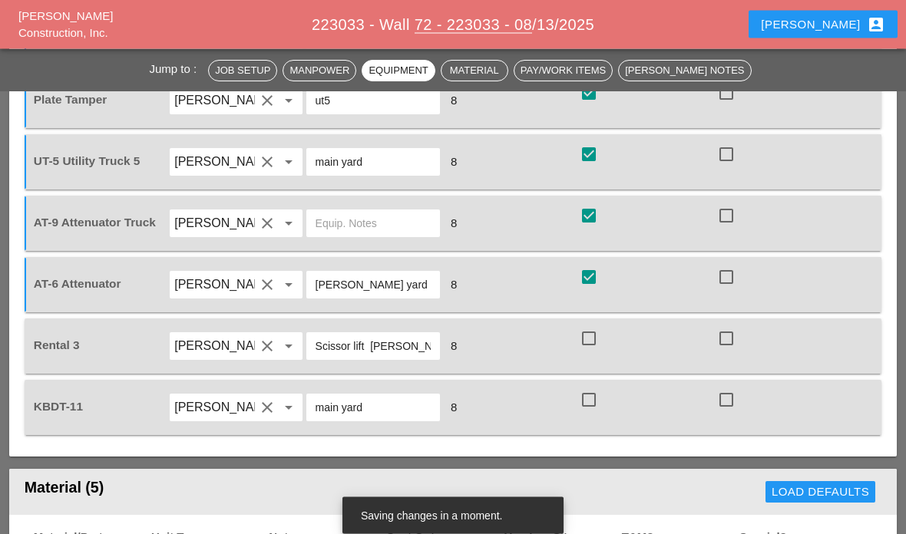
scroll to position [1737, 0]
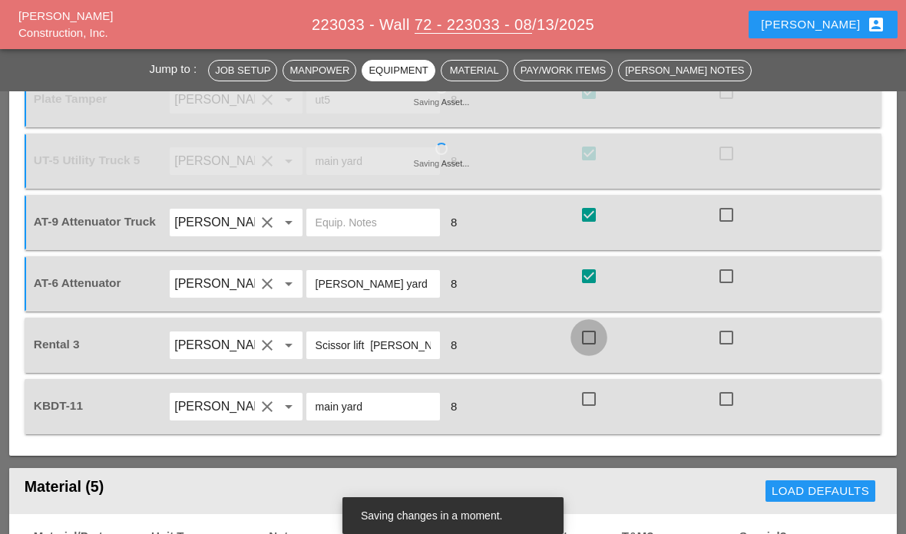
click at [588, 339] on div at bounding box center [589, 338] width 26 height 26
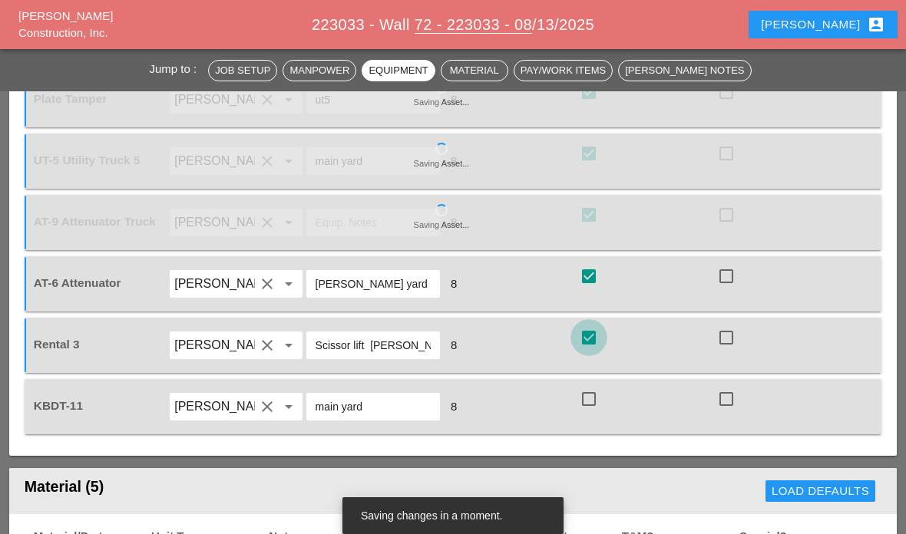
click at [588, 335] on div at bounding box center [589, 338] width 26 height 26
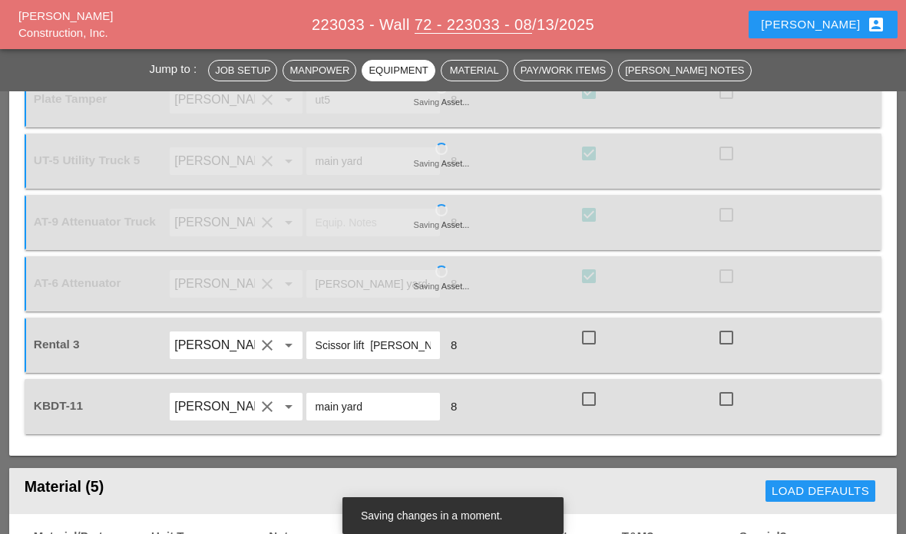
click at [719, 325] on div at bounding box center [726, 338] width 26 height 26
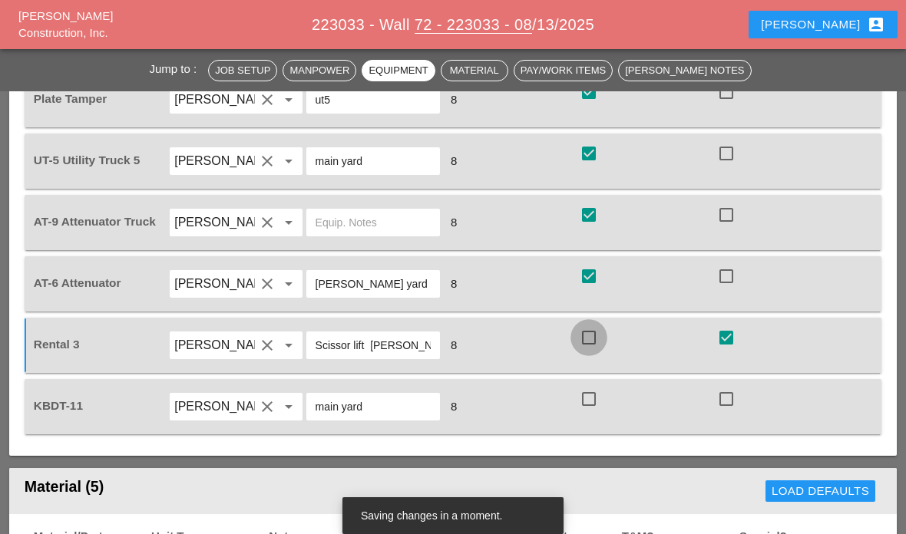
click at [590, 329] on div at bounding box center [589, 338] width 26 height 26
click at [733, 347] on div at bounding box center [726, 338] width 26 height 26
click at [605, 380] on div "KBDT-11 [PERSON_NAME] clear arrow_drop_down main yard 8 check_box_outline_blank…" at bounding box center [453, 406] width 857 height 55
click at [574, 413] on div "8" at bounding box center [510, 407] width 134 height 21
click at [590, 408] on div at bounding box center [589, 399] width 26 height 26
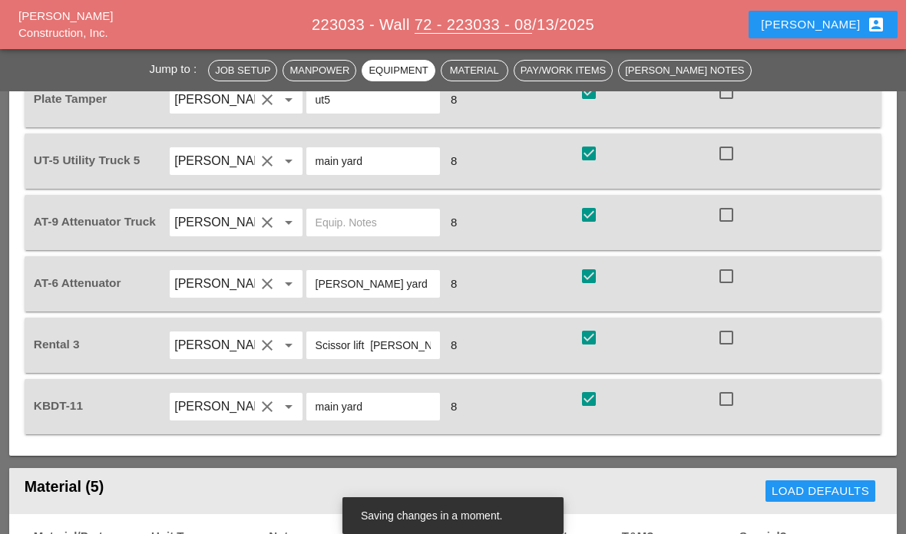
scroll to position [1798, 0]
